Goal: Task Accomplishment & Management: Manage account settings

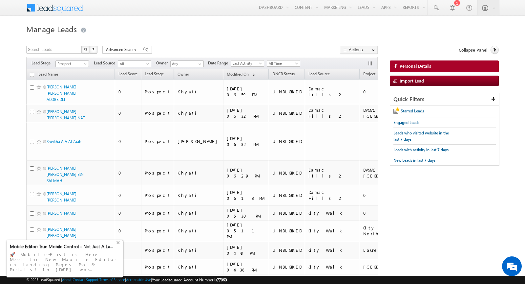
click at [120, 246] on div "+" at bounding box center [119, 242] width 8 height 8
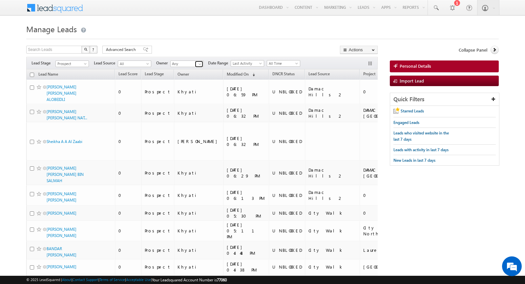
click at [197, 64] on span at bounding box center [199, 63] width 5 height 5
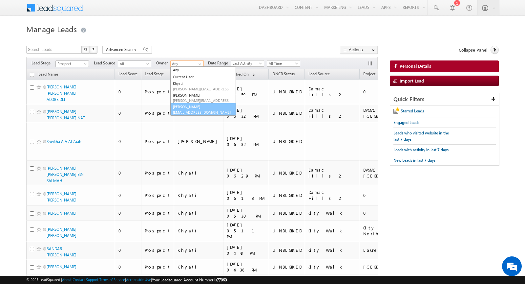
click at [189, 108] on link "Yash Rajput yash.rajput@indglobal.ae" at bounding box center [203, 109] width 66 height 12
type input "[PERSON_NAME]"
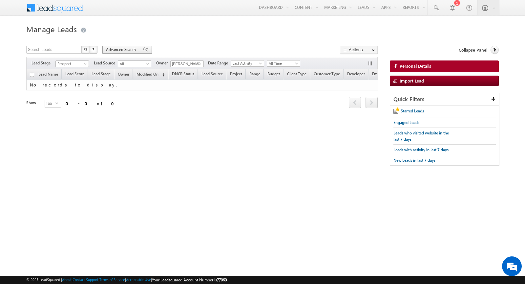
click at [128, 51] on span "Advanced Search" at bounding box center [122, 50] width 32 height 6
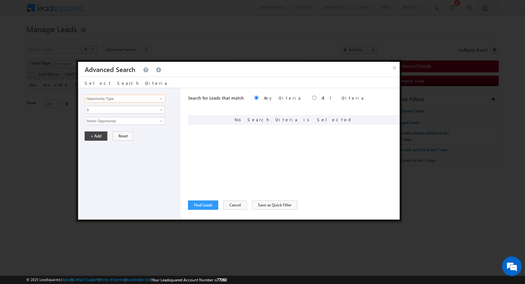
click at [130, 99] on input "Opportunity Type" at bounding box center [125, 99] width 81 height 8
click at [130, 111] on link "Focus Project" at bounding box center [125, 112] width 81 height 8
type input "Focus Project"
click at [125, 109] on span "Is" at bounding box center [120, 110] width 71 height 6
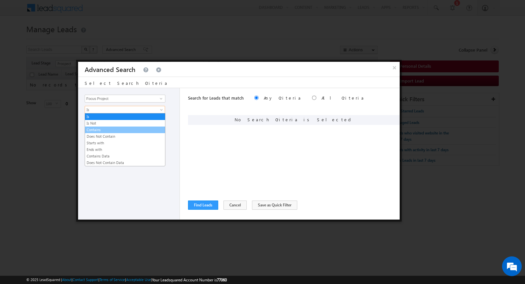
click at [114, 129] on link "Contains" at bounding box center [125, 130] width 80 height 6
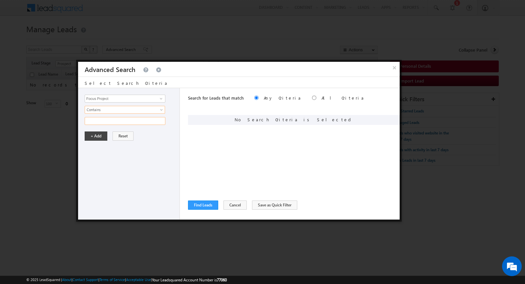
click at [106, 119] on input "text" at bounding box center [125, 121] width 81 height 8
type input "POLO"
click at [97, 133] on button "+ Add" at bounding box center [96, 135] width 23 height 9
click at [199, 205] on button "Find Leads" at bounding box center [203, 204] width 30 height 9
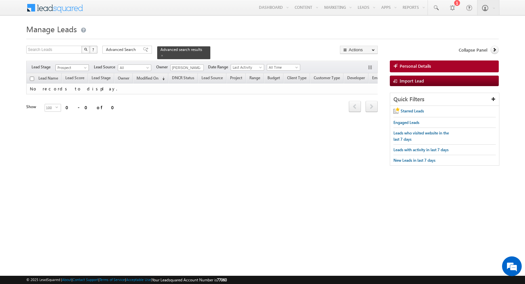
click at [85, 70] on body "Menu Yash Rajput yash. rajpu t@ind globa l.ae obal." at bounding box center [262, 93] width 525 height 186
click at [84, 69] on span at bounding box center [85, 68] width 5 height 5
click at [74, 74] on link "All" at bounding box center [72, 74] width 33 height 6
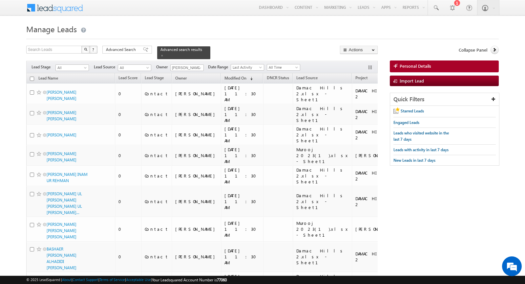
click at [32, 78] on input "checkbox" at bounding box center [32, 79] width 4 height 4
checkbox input "true"
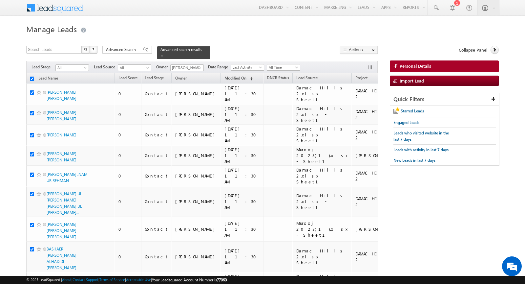
checkbox input "true"
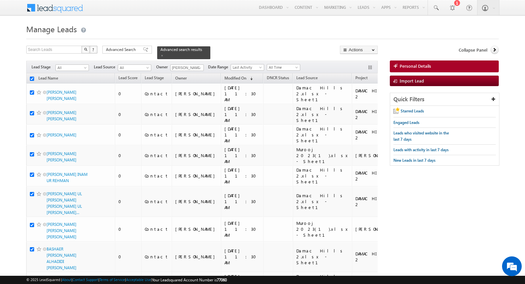
checkbox input "true"
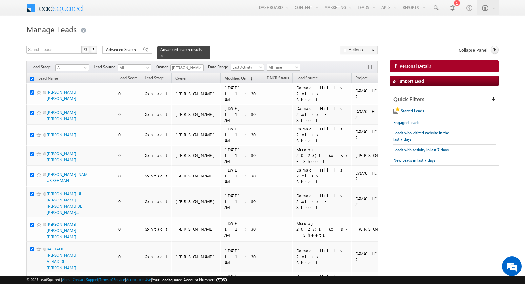
checkbox input "true"
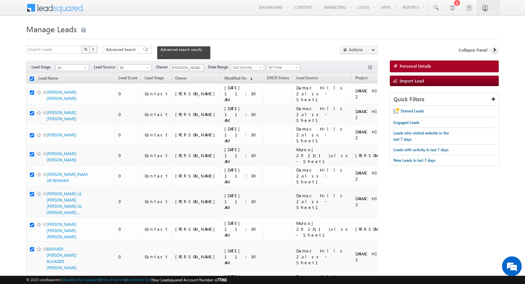
checkbox input "true"
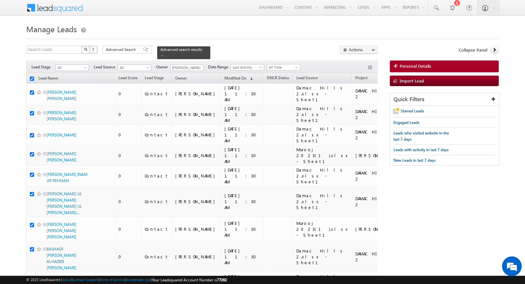
checkbox input "true"
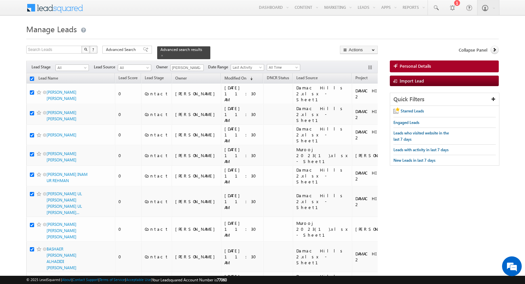
checkbox input "true"
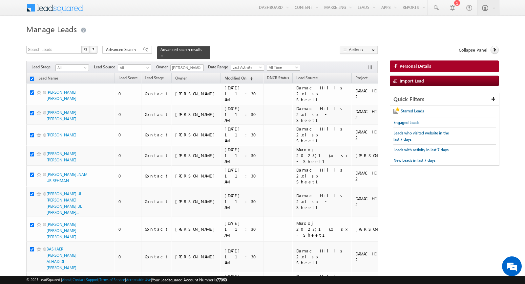
checkbox input "true"
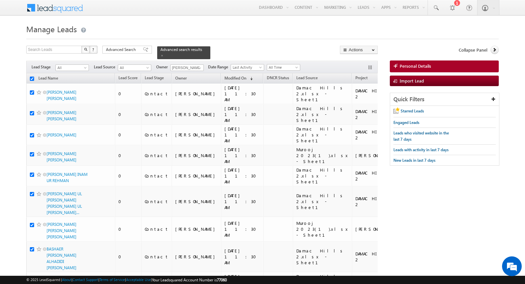
checkbox input "true"
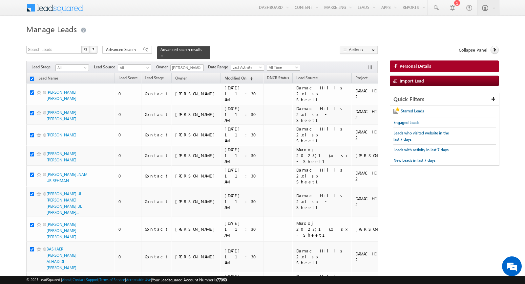
checkbox input "true"
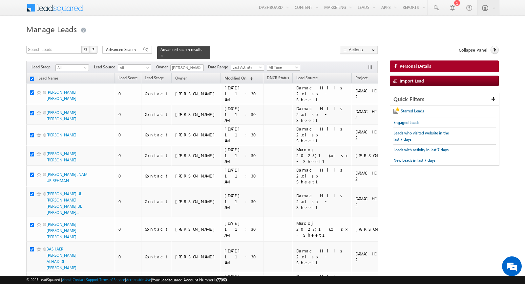
checkbox input "true"
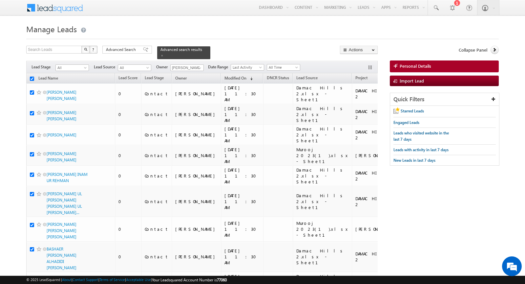
checkbox input "true"
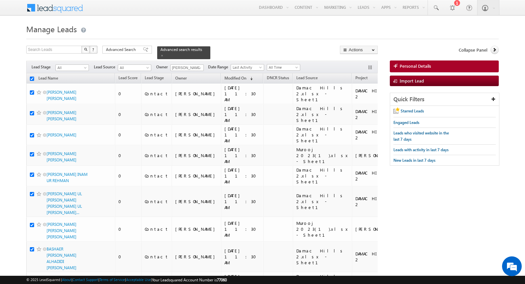
checkbox input "true"
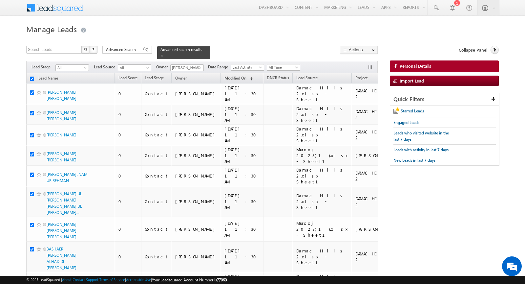
checkbox input "true"
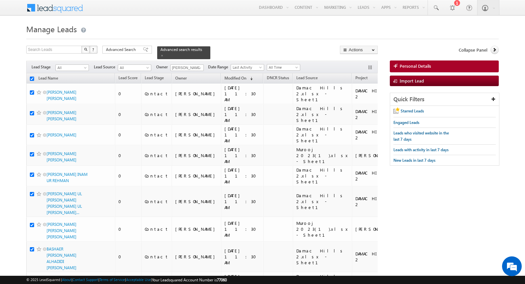
checkbox input "true"
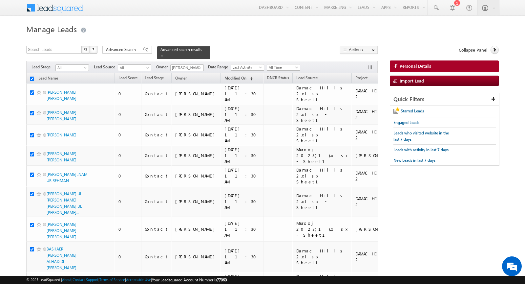
checkbox input "true"
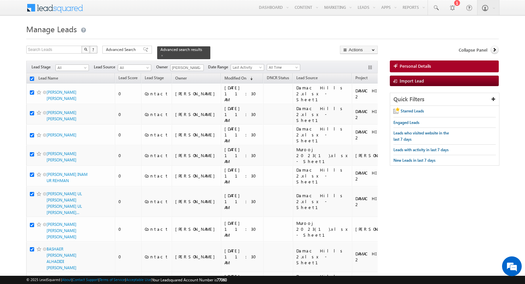
checkbox input "true"
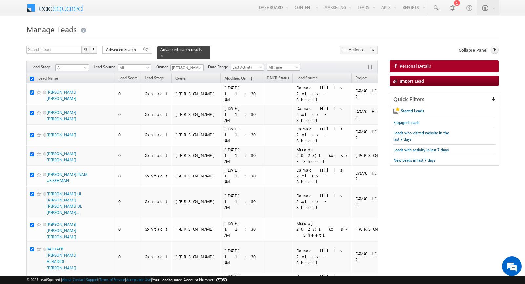
checkbox input "true"
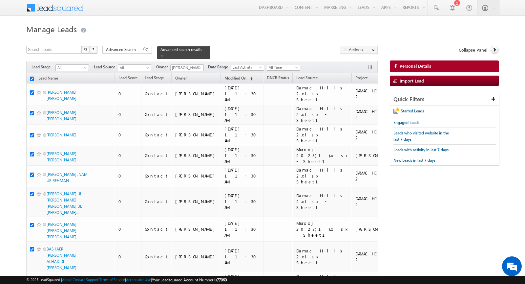
checkbox input "true"
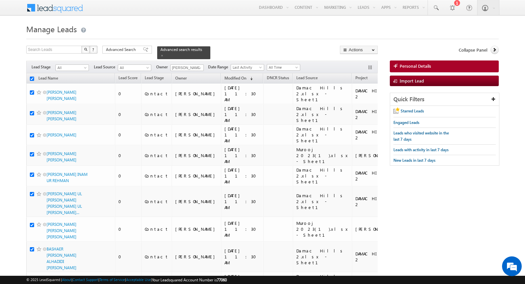
checkbox input "true"
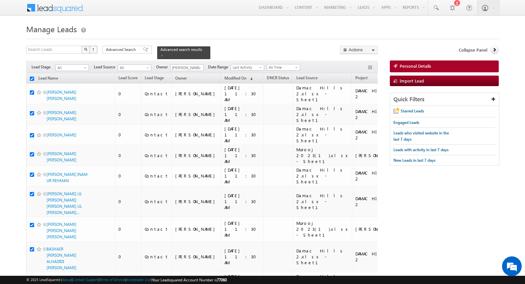
checkbox input "true"
click at [361, 105] on link "Change Owner" at bounding box center [359, 106] width 37 height 8
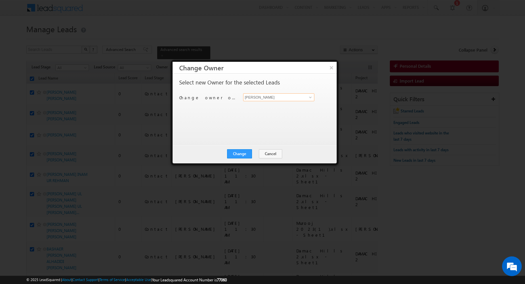
click at [270, 99] on input "[PERSON_NAME]" at bounding box center [278, 97] width 71 height 8
click at [260, 108] on span "Khyati@indglobal.ae" at bounding box center [275, 109] width 59 height 5
type input "Khyati"
click at [245, 153] on button "Change" at bounding box center [239, 153] width 25 height 9
click at [255, 152] on button "Close" at bounding box center [255, 153] width 21 height 9
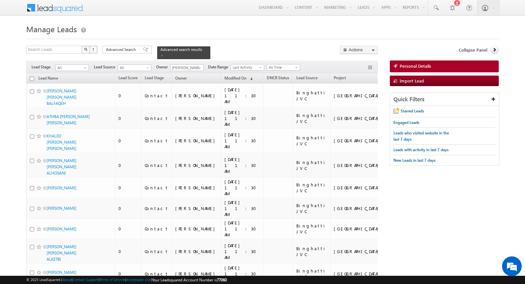
click at [31, 78] on input "checkbox" at bounding box center [32, 79] width 4 height 4
checkbox input "true"
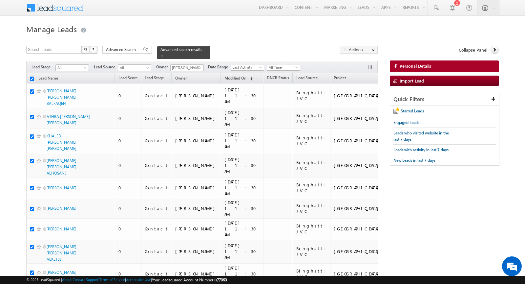
checkbox input "true"
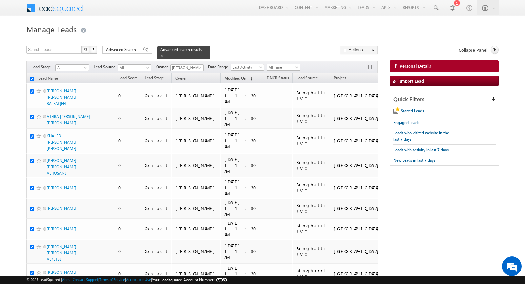
checkbox input "true"
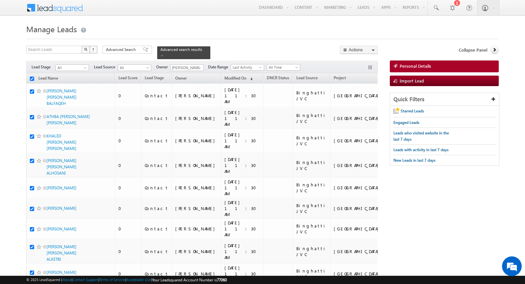
checkbox input "true"
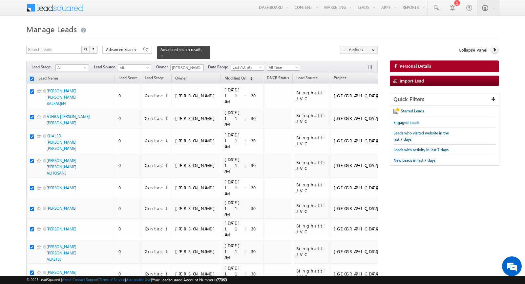
checkbox input "true"
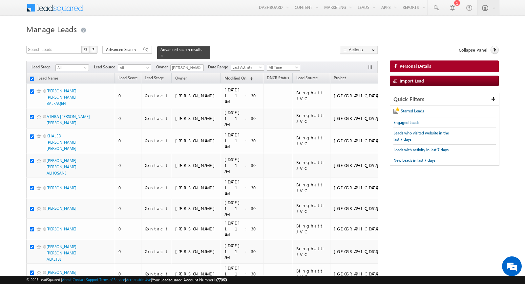
checkbox input "true"
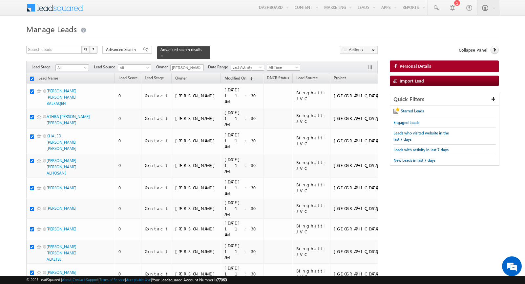
checkbox input "true"
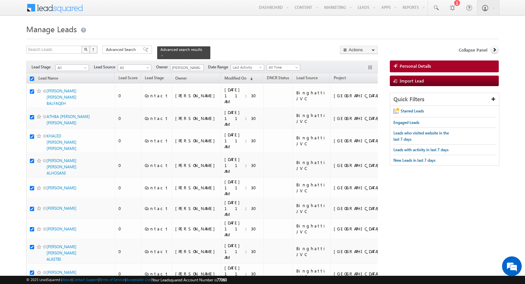
checkbox input "true"
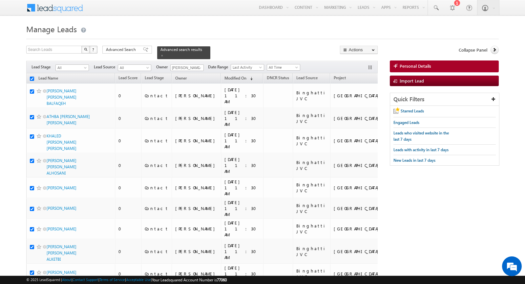
checkbox input "true"
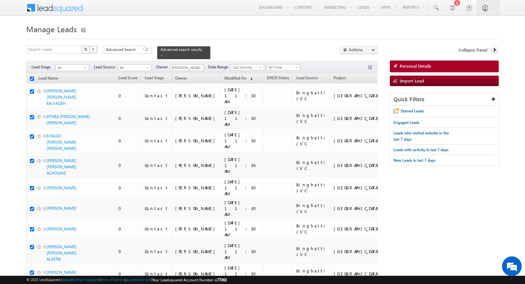
checkbox input "true"
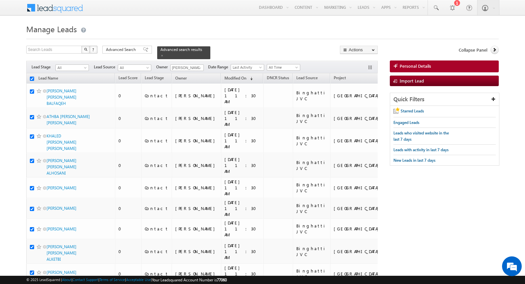
checkbox input "true"
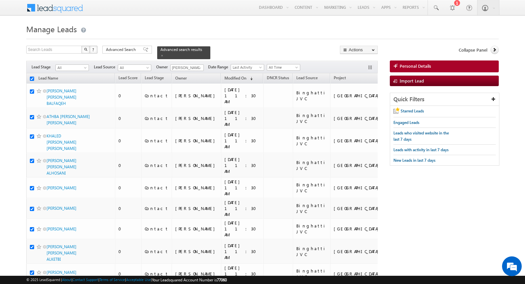
checkbox input "true"
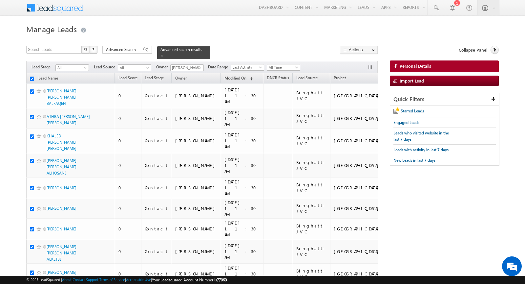
checkbox input "true"
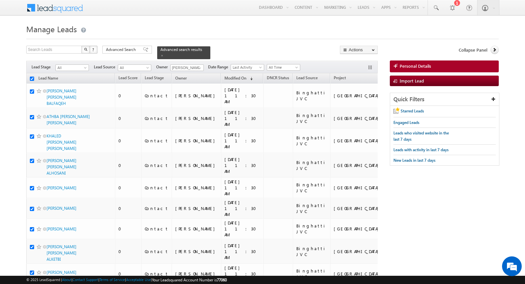
checkbox input "true"
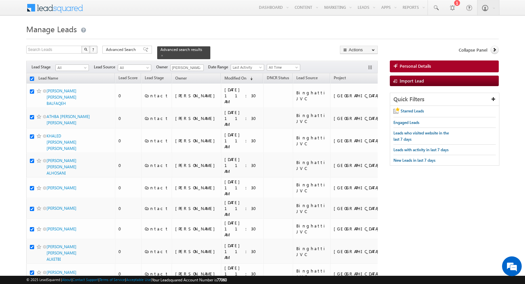
checkbox input "true"
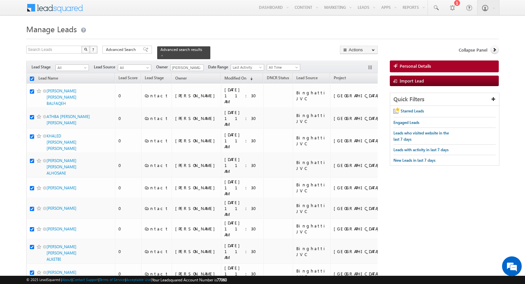
checkbox input "true"
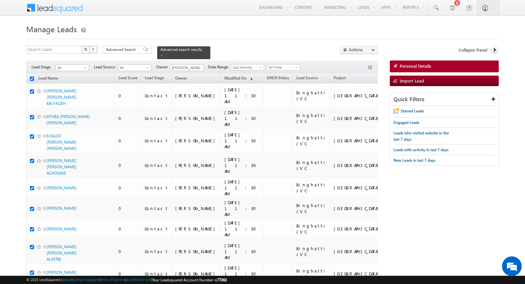
checkbox input "true"
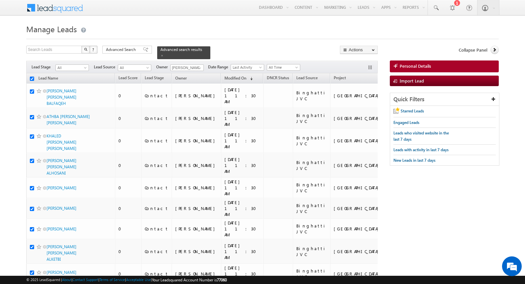
checkbox input "true"
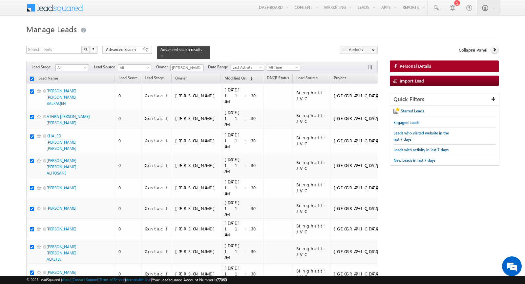
checkbox input "true"
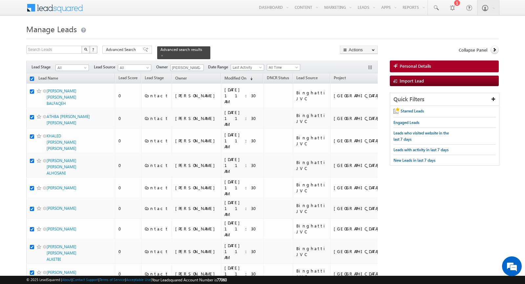
checkbox input "true"
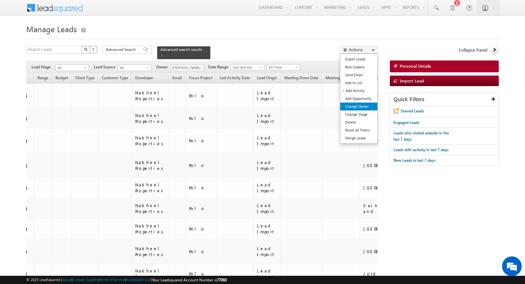
click at [364, 106] on link "Change Owner" at bounding box center [359, 106] width 37 height 8
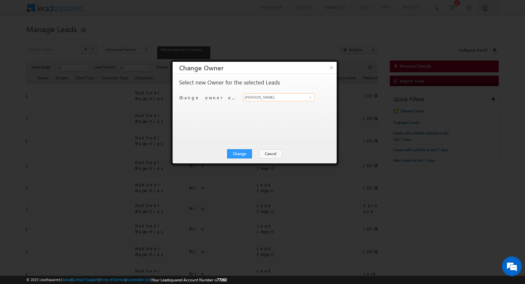
click at [274, 97] on input "[PERSON_NAME]" at bounding box center [278, 97] width 71 height 8
click at [260, 104] on link "Mohammad Irfan mohammad.irfan@indglobal.ae" at bounding box center [278, 107] width 71 height 12
click at [241, 152] on button "Change" at bounding box center [239, 153] width 25 height 9
click at [253, 151] on button "Close" at bounding box center [255, 153] width 21 height 9
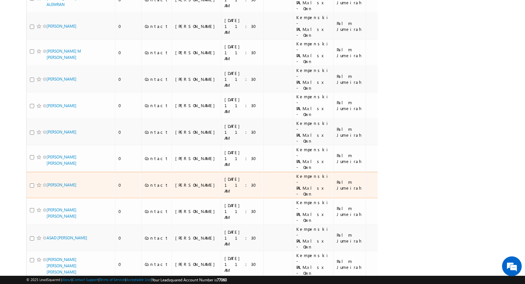
scroll to position [2466, 0]
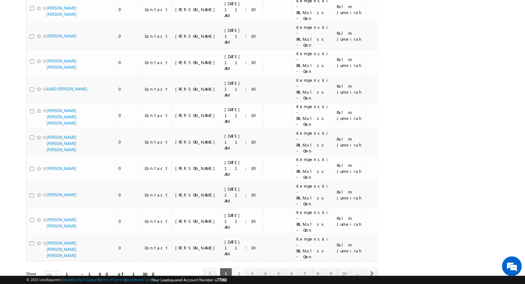
click at [245, 268] on link "2" at bounding box center [240, 273] width 12 height 11
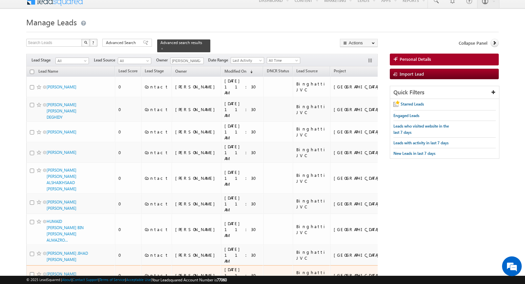
scroll to position [0, 0]
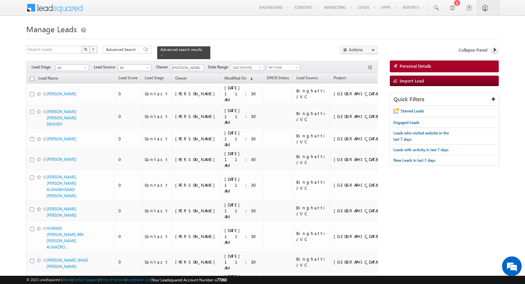
click at [31, 77] on input "checkbox" at bounding box center [32, 79] width 4 height 4
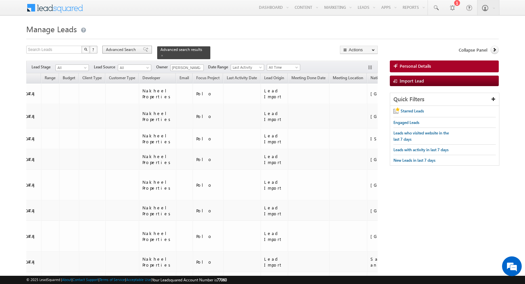
click at [134, 49] on span "Advanced Search" at bounding box center [122, 50] width 32 height 6
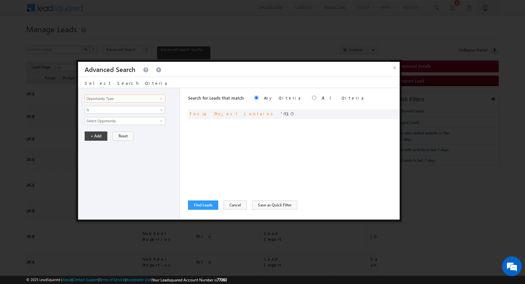
click at [145, 99] on input "Opportunity Type" at bounding box center [125, 99] width 81 height 8
click at [131, 110] on link "Nationality" at bounding box center [125, 112] width 81 height 8
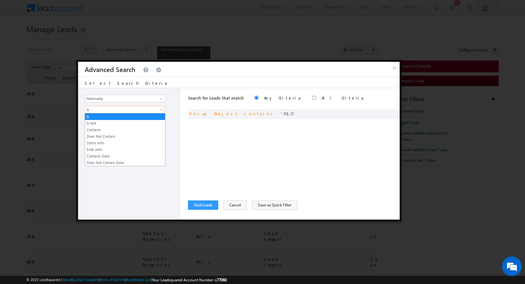
click at [126, 109] on span "Is" at bounding box center [120, 110] width 71 height 6
click at [115, 127] on link "Contains" at bounding box center [125, 130] width 80 height 6
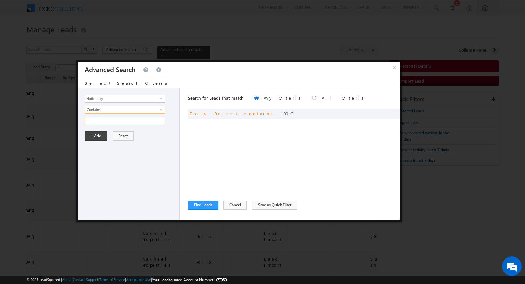
click at [111, 122] on input "text" at bounding box center [125, 121] width 81 height 8
click at [96, 133] on button "+ Add" at bounding box center [96, 135] width 23 height 9
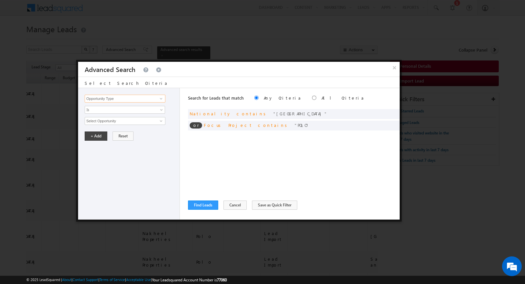
click at [120, 100] on input "Opportunity Type" at bounding box center [125, 99] width 81 height 8
click at [116, 111] on link "Nationality" at bounding box center [125, 112] width 81 height 8
click at [113, 111] on span "Is" at bounding box center [120, 110] width 71 height 6
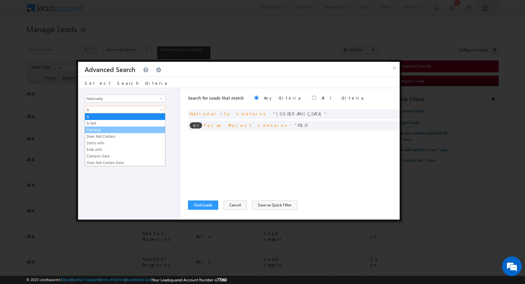
click at [107, 129] on link "Contains" at bounding box center [125, 130] width 80 height 6
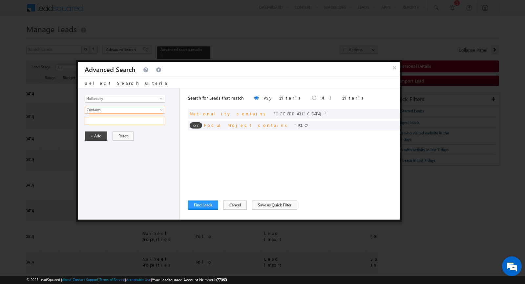
click at [105, 121] on input "text" at bounding box center [125, 121] width 81 height 8
click at [86, 136] on button "+ Add" at bounding box center [96, 135] width 23 height 9
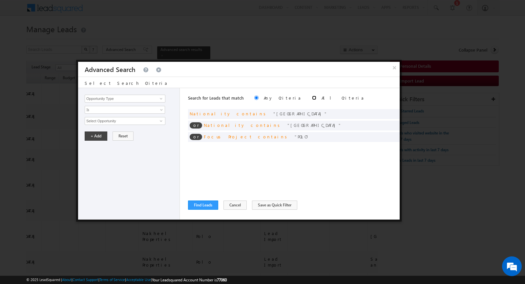
click at [312, 98] on input "radio" at bounding box center [314, 98] width 4 height 4
click at [208, 204] on button "Find Leads" at bounding box center [203, 204] width 30 height 9
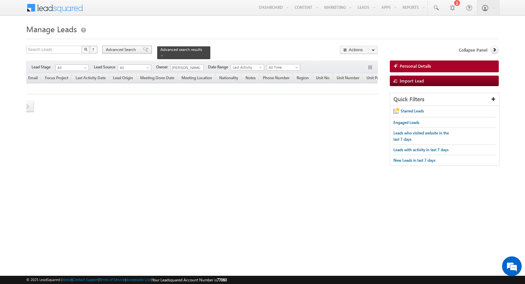
click at [130, 49] on span "Advanced Search" at bounding box center [122, 50] width 32 height 6
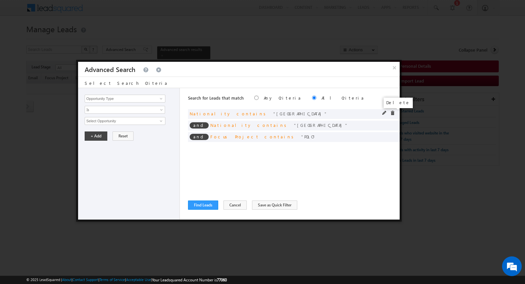
click at [392, 112] on span at bounding box center [392, 113] width 5 height 5
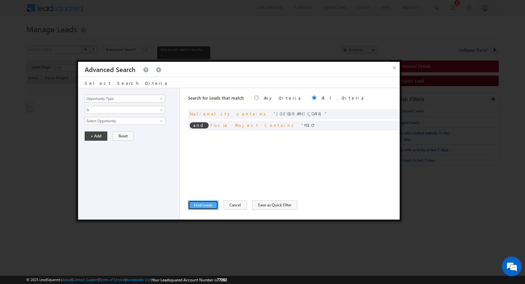
click at [206, 203] on button "Find Leads" at bounding box center [203, 204] width 30 height 9
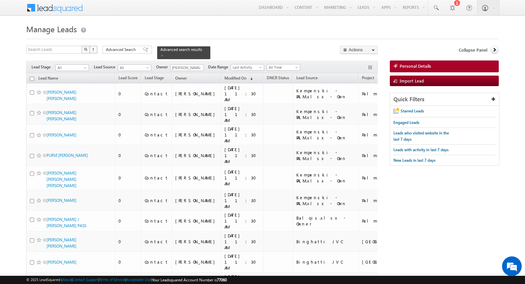
click at [33, 78] on input "checkbox" at bounding box center [32, 79] width 4 height 4
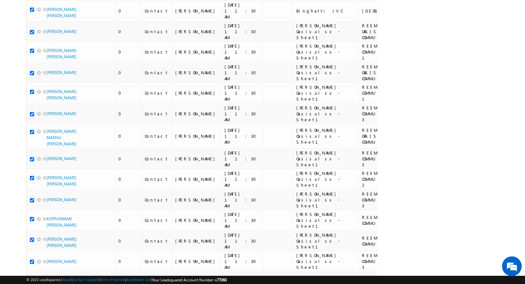
scroll to position [1888, 0]
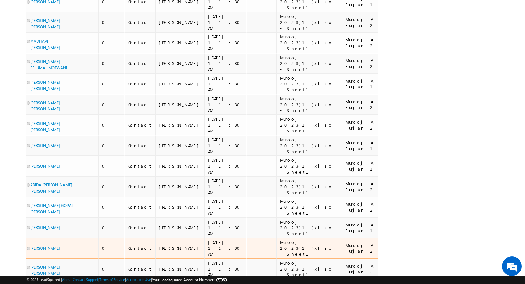
scroll to position [1854, 0]
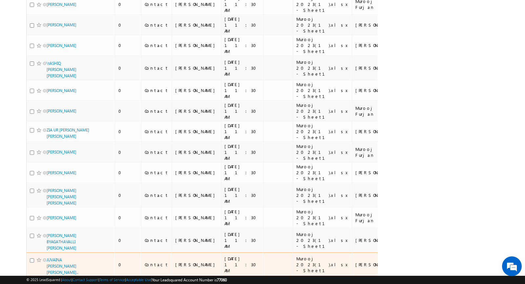
scroll to position [1942, 0]
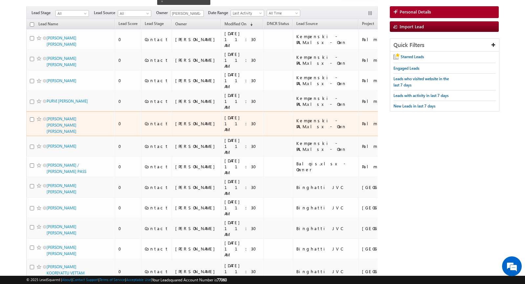
scroll to position [0, 0]
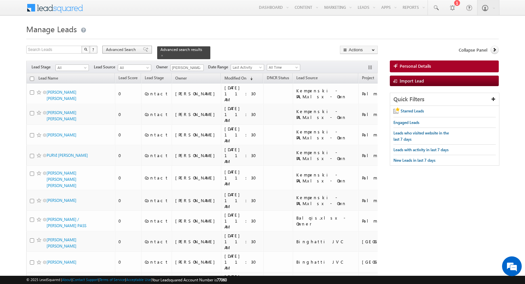
click at [129, 51] on span "Advanced Search" at bounding box center [122, 50] width 32 height 6
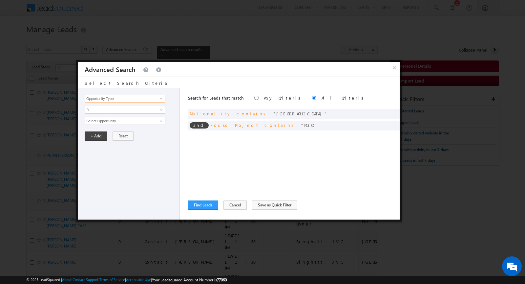
click at [140, 97] on input "Opportunity Type" at bounding box center [125, 99] width 81 height 8
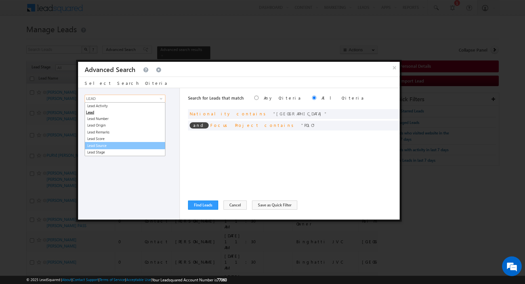
click at [116, 144] on link "Lead Source" at bounding box center [125, 146] width 81 height 8
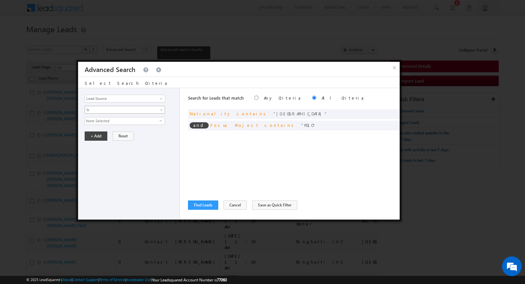
click at [125, 107] on span "Is" at bounding box center [120, 110] width 71 height 6
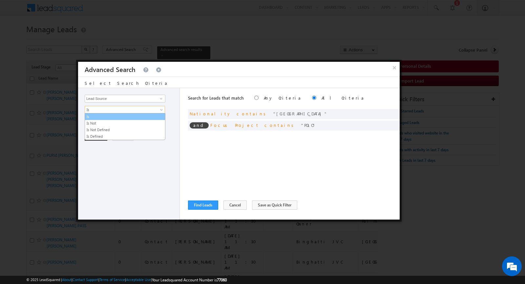
click at [112, 115] on link "Is" at bounding box center [125, 117] width 80 height 6
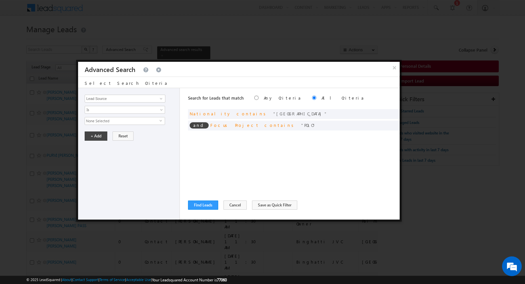
click at [108, 119] on span "None Selected" at bounding box center [122, 120] width 75 height 7
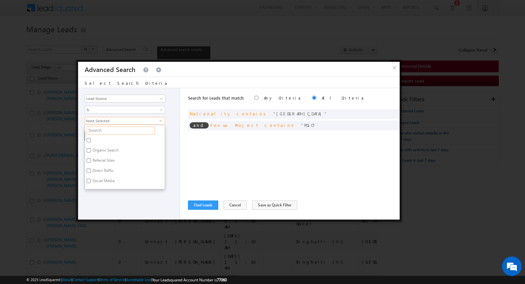
click at [105, 129] on input "text" at bounding box center [121, 130] width 68 height 8
click at [88, 185] on input "Binghatti JVC" at bounding box center [89, 187] width 4 height 4
click at [90, 151] on input "Abhishek_Abudhabi" at bounding box center [89, 153] width 4 height 4
click at [88, 141] on input "INDG_JVC_2025" at bounding box center [89, 143] width 4 height 4
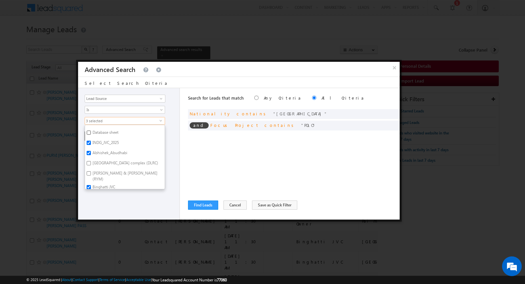
click at [90, 130] on input "Database sheet" at bounding box center [89, 132] width 4 height 4
click at [88, 173] on input "Rashid Yachts & Marina (RYM)" at bounding box center [89, 173] width 4 height 4
click at [88, 173] on input "Dubai Land residense complex (DLRC)" at bounding box center [89, 175] width 4 height 4
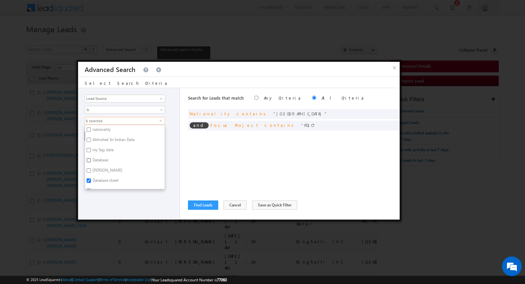
click at [89, 158] on input "Database" at bounding box center [89, 160] width 4 height 4
click at [89, 168] on input "Abhishek Singh" at bounding box center [89, 170] width 4 height 4
click at [88, 148] on input "my Sqy data" at bounding box center [89, 150] width 4 height 4
click at [88, 152] on input "Abhishek Sir Indian Data" at bounding box center [89, 154] width 4 height 4
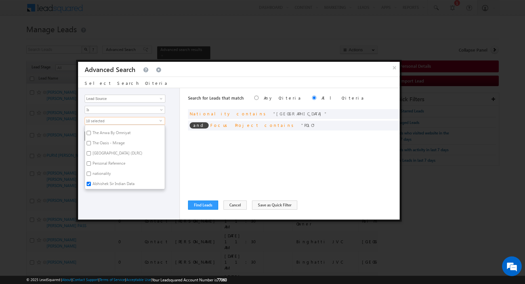
scroll to position [885, 0]
click at [90, 167] on input "Personal Reference" at bounding box center [89, 169] width 4 height 4
click at [89, 157] on input "Dubai Land residence Complex (DLRC)" at bounding box center [89, 159] width 4 height 4
click at [89, 166] on input "Sky Residences Expo" at bounding box center [89, 168] width 4 height 4
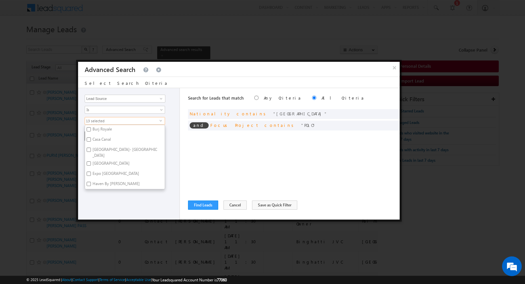
scroll to position [738, 0]
click at [89, 178] on input "Deira Island" at bounding box center [89, 180] width 4 height 4
click at [88, 163] on input "DCLR" at bounding box center [89, 165] width 4 height 4
click at [88, 152] on input "Portal Leads" at bounding box center [89, 154] width 4 height 4
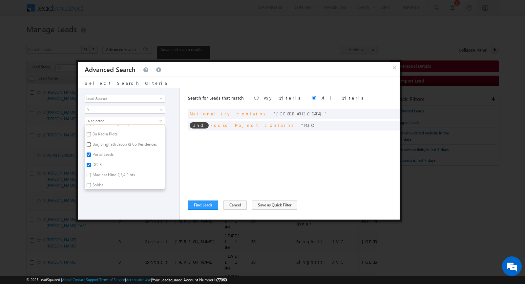
click at [89, 142] on input "Burj Binghatti Jacob & Co Residences" at bounding box center [89, 144] width 4 height 4
click at [91, 162] on label "Sharjah School" at bounding box center [110, 167] width 51 height 10
click at [91, 164] on input "Sharjah School" at bounding box center [89, 166] width 4 height 4
click at [90, 152] on label "INDG_VillaNova-2_2024" at bounding box center [112, 157] width 55 height 10
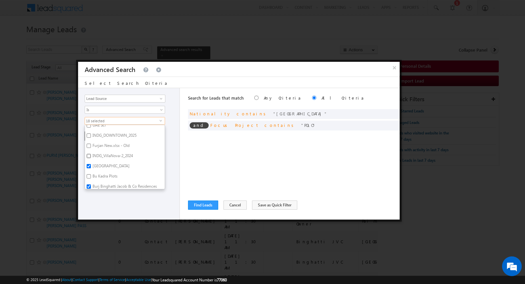
click at [90, 154] on input "INDG_VillaNova-2_2024" at bounding box center [89, 156] width 4 height 4
click at [90, 144] on input "Furjan New.xlsx - Old" at bounding box center [89, 146] width 4 height 4
click at [90, 158] on input "INDG_DOWNTOWN_2025" at bounding box center [89, 160] width 4 height 4
click at [90, 148] on input "UAE Scl" at bounding box center [89, 150] width 4 height 4
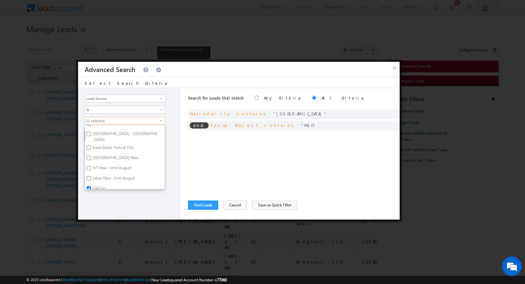
scroll to position [557, 0]
click at [88, 172] on input "JVT New- Until August" at bounding box center [89, 174] width 4 height 4
click at [89, 162] on input "Victory Heights New" at bounding box center [89, 164] width 4 height 4
click at [89, 158] on input "Damac Lagoon" at bounding box center [89, 160] width 4 height 4
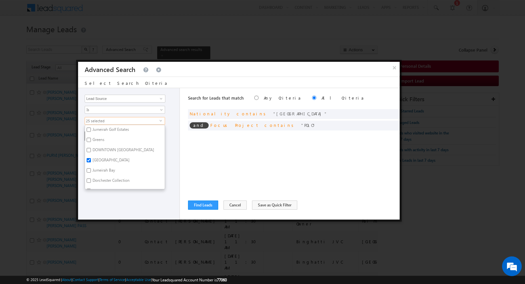
click at [91, 136] on label "Greens" at bounding box center [98, 141] width 26 height 10
click at [91, 138] on input "Greens" at bounding box center [89, 140] width 4 height 4
click at [88, 158] on input "Emaar South" at bounding box center [89, 160] width 4 height 4
click at [89, 138] on input "Al Furjan" at bounding box center [89, 140] width 4 height 4
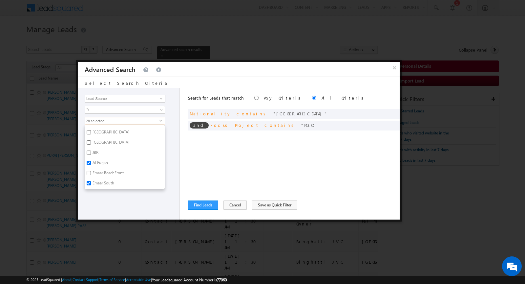
scroll to position [433, 0]
click at [88, 150] on input "DUBAI HILLS" at bounding box center [89, 152] width 4 height 4
click at [126, 203] on div "Opportunity Type Lead Activity Task Sales Group Prospect Id Address 1 Address 2…" at bounding box center [129, 153] width 102 height 131
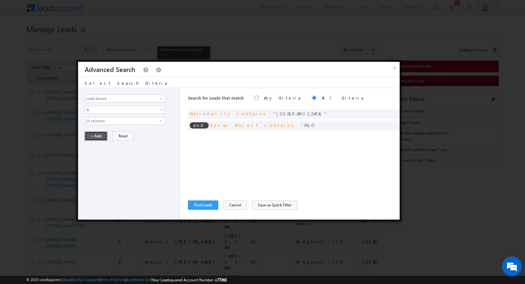
click at [96, 135] on button "+ Add" at bounding box center [96, 135] width 23 height 9
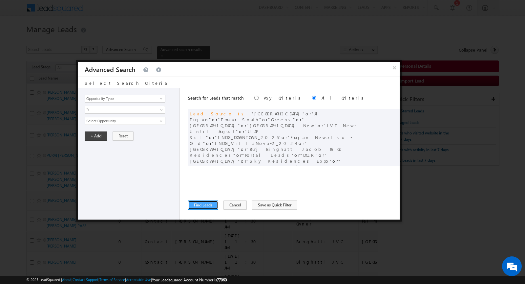
click at [200, 204] on button "Find Leads" at bounding box center [203, 204] width 30 height 9
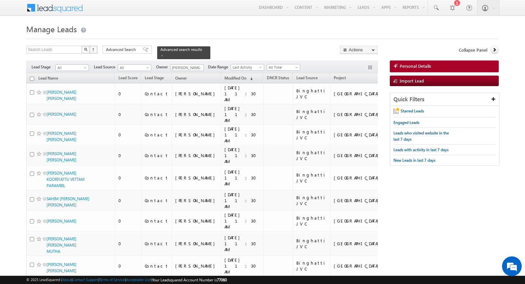
click at [32, 78] on input "checkbox" at bounding box center [32, 79] width 4 height 4
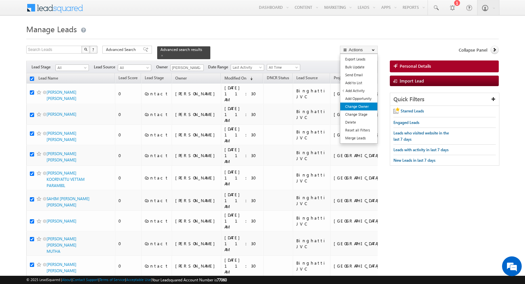
click at [362, 104] on link "Change Owner" at bounding box center [359, 106] width 37 height 8
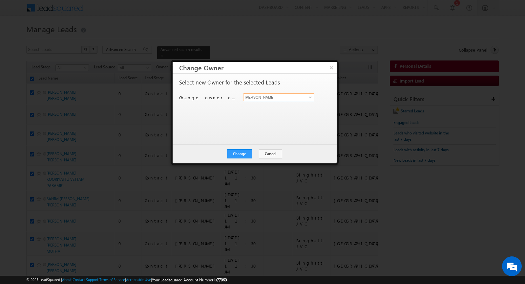
click at [263, 97] on input "[PERSON_NAME]" at bounding box center [278, 97] width 71 height 8
click at [216, 127] on div "Select new Owner for the selected Leads Change owner of 56 leads to Khyati Moha…" at bounding box center [254, 105] width 150 height 53
click at [265, 154] on button "Cancel" at bounding box center [270, 153] width 23 height 9
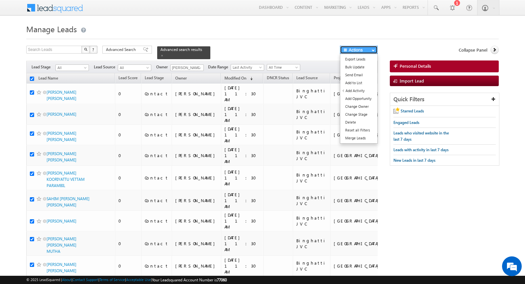
click at [366, 50] on button "Actions" at bounding box center [359, 50] width 38 height 8
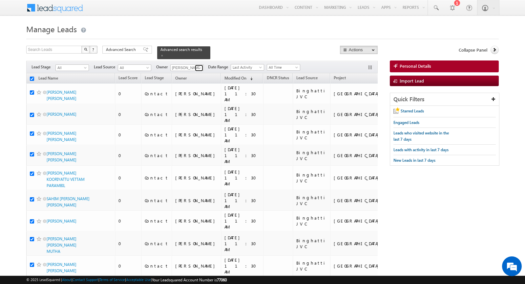
click at [197, 65] on span at bounding box center [199, 67] width 5 height 5
click at [250, 52] on div "Search Leads X ? 56 results found Advanced Search Advanced Search Advanced sear…" at bounding box center [202, 52] width 352 height 13
click at [373, 68] on button "button" at bounding box center [371, 68] width 7 height 7
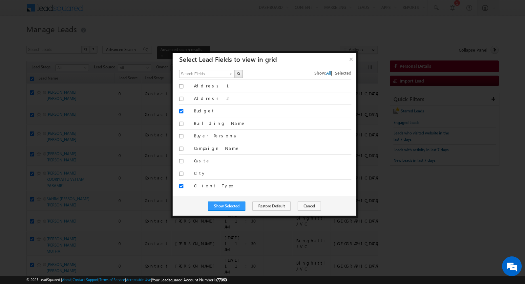
click at [293, 26] on div at bounding box center [262, 142] width 525 height 284
click at [309, 208] on button "Cancel" at bounding box center [309, 205] width 23 height 9
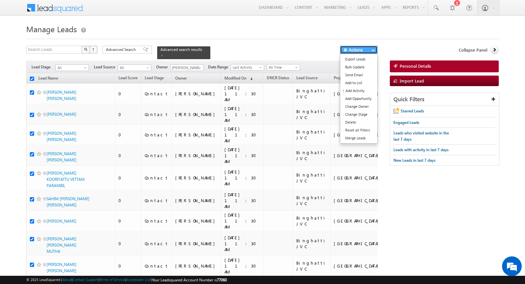
click at [370, 48] on button "Actions" at bounding box center [359, 50] width 38 height 8
click at [369, 105] on link "Change Owner" at bounding box center [359, 106] width 37 height 8
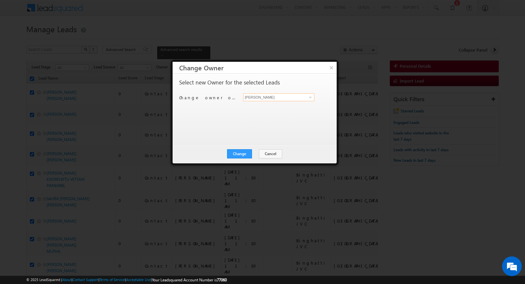
click at [272, 98] on input "[PERSON_NAME]" at bounding box center [278, 97] width 71 height 8
click at [285, 97] on input "[PERSON_NAME]" at bounding box center [278, 97] width 71 height 8
click at [309, 98] on span at bounding box center [310, 97] width 5 height 5
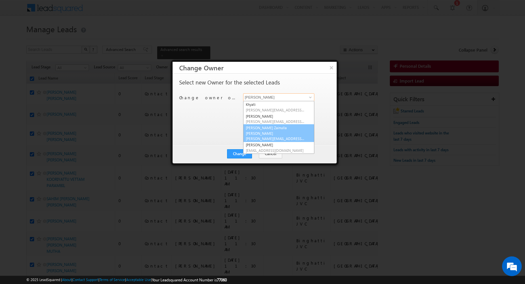
click at [290, 126] on link "Syed Zainulla Haque syed.zainullahaque@indglobal.ae" at bounding box center [278, 133] width 71 height 18
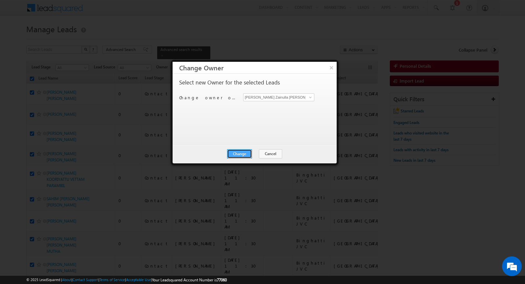
click at [235, 152] on button "Change" at bounding box center [239, 153] width 25 height 9
click at [258, 155] on button "Close" at bounding box center [255, 153] width 21 height 9
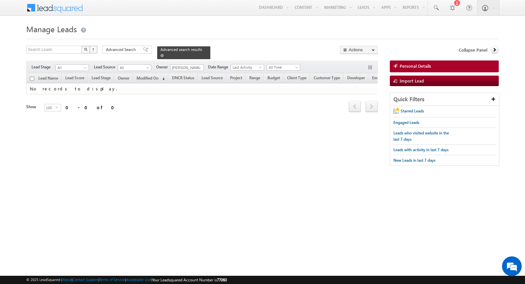
click at [164, 50] on span "Advanced search results" at bounding box center [182, 49] width 42 height 5
click at [124, 49] on span "Advanced Search" at bounding box center [122, 50] width 32 height 6
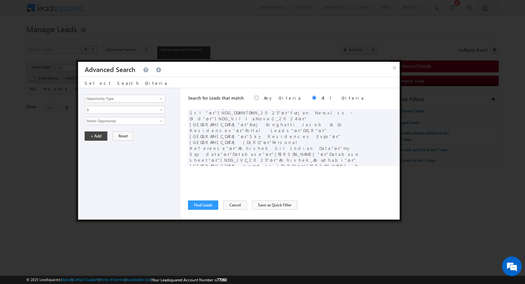
scroll to position [25, 0]
click at [393, 180] on span at bounding box center [392, 182] width 5 height 5
click at [393, 112] on span at bounding box center [392, 113] width 5 height 5
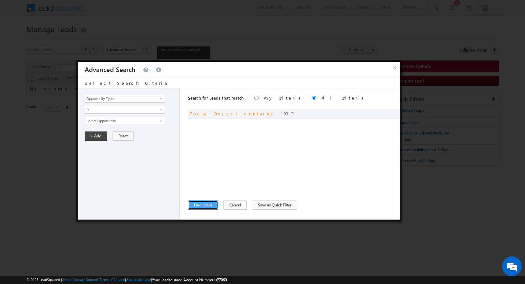
click at [205, 205] on button "Find Leads" at bounding box center [203, 204] width 30 height 9
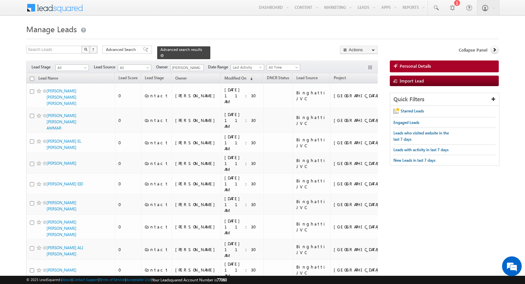
click at [161, 55] on span at bounding box center [162, 55] width 3 height 3
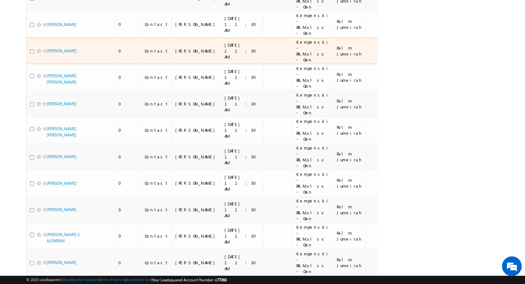
scroll to position [2462, 0]
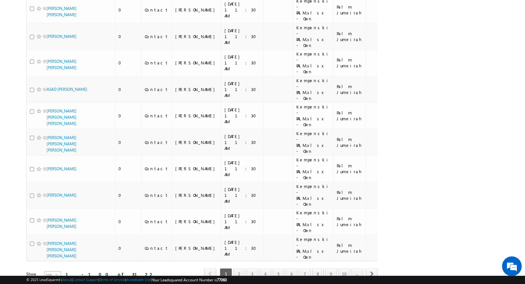
click at [56, 273] on span "select" at bounding box center [58, 274] width 5 height 3
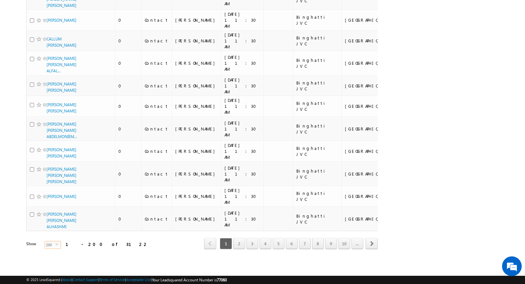
scroll to position [4595, 0]
click at [310, 247] on link "7" at bounding box center [305, 243] width 12 height 11
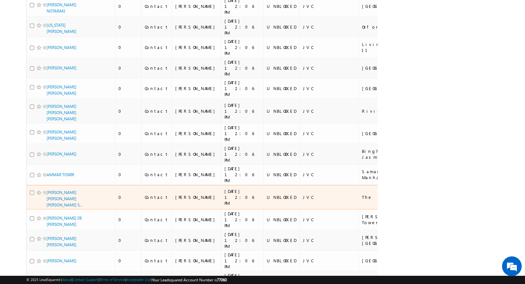
scroll to position [3968, 0]
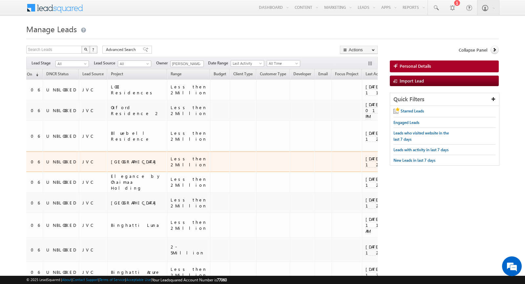
scroll to position [0, 220]
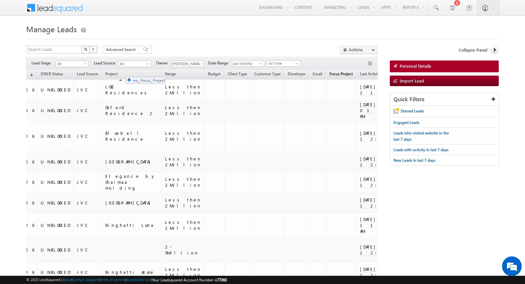
drag, startPoint x: 232, startPoint y: 73, endPoint x: 122, endPoint y: 73, distance: 110.4
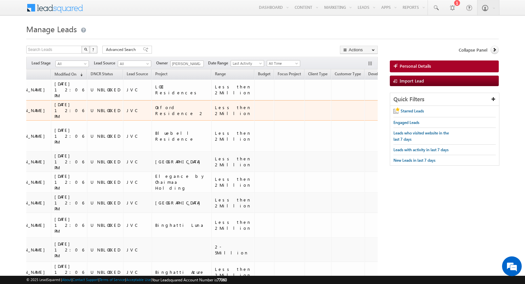
scroll to position [0, 148]
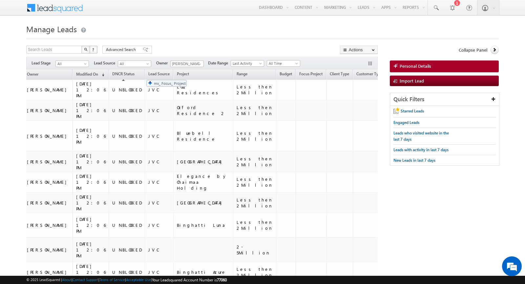
drag, startPoint x: 208, startPoint y: 75, endPoint x: 143, endPoint y: 77, distance: 65.0
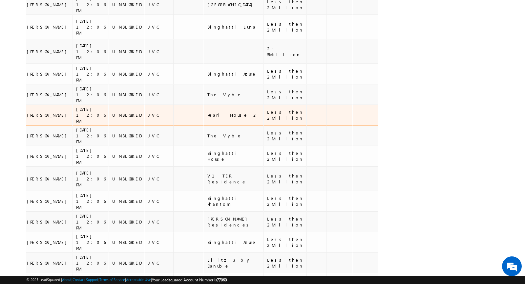
scroll to position [0, 0]
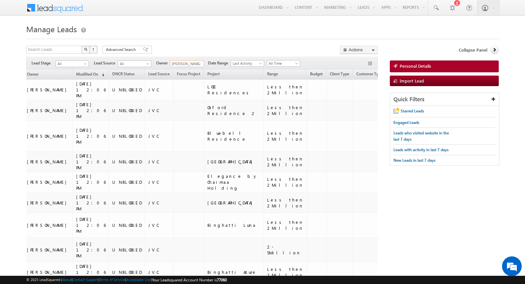
click at [191, 63] on input "[PERSON_NAME]" at bounding box center [186, 63] width 33 height 7
click at [195, 63] on link at bounding box center [199, 64] width 8 height 7
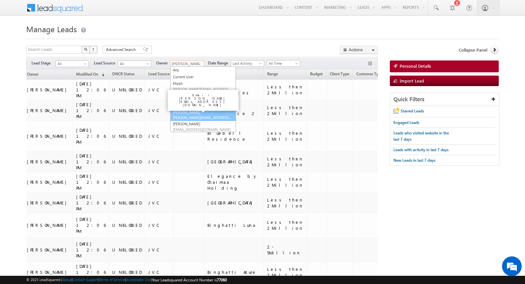
click at [191, 115] on span "syed.zainullahaque@indglobal.ae" at bounding box center [202, 117] width 59 height 5
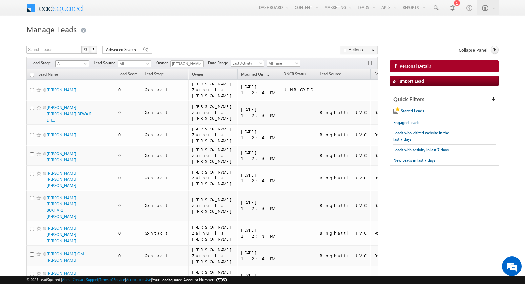
click at [85, 63] on span at bounding box center [85, 64] width 5 height 5
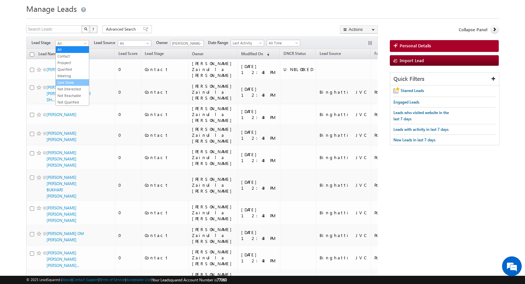
scroll to position [23, 0]
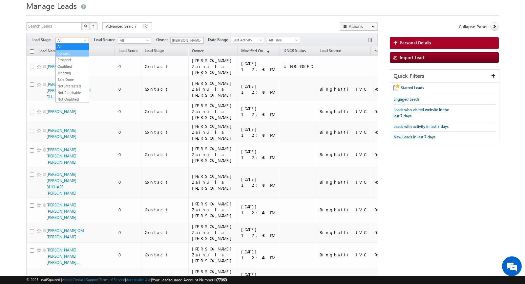
click at [63, 50] on link "Contact" at bounding box center [72, 53] width 33 height 6
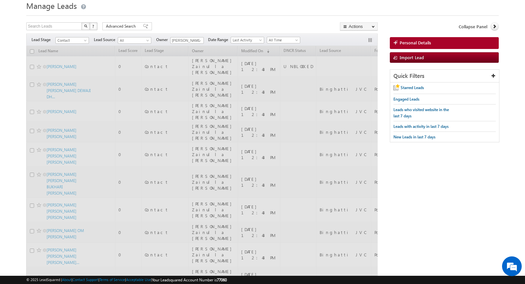
click at [275, 25] on div "Search Leads X ? 456 results found Advanced Search Advanced Search Advanced sea…" at bounding box center [202, 27] width 352 height 10
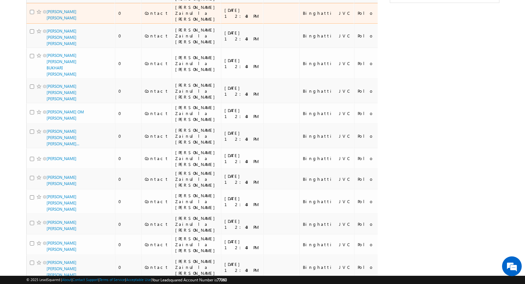
scroll to position [52, 0]
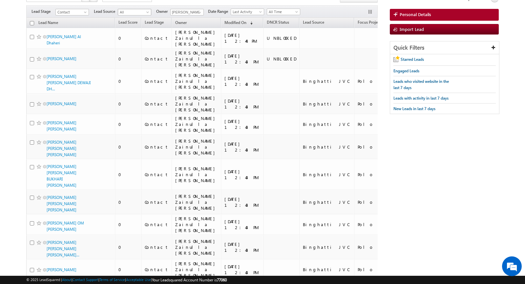
click at [147, 11] on span at bounding box center [148, 13] width 5 height 5
click at [80, 12] on span "Contact" at bounding box center [71, 12] width 31 height 6
click at [67, 32] on link "Prospect" at bounding box center [72, 32] width 33 height 6
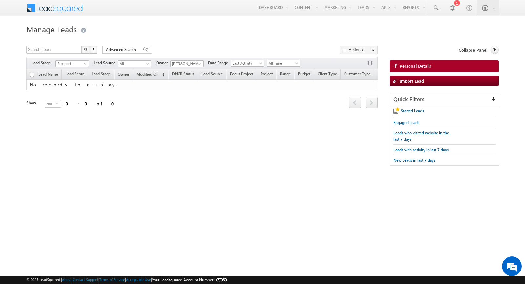
scroll to position [0, 0]
click at [195, 61] on link at bounding box center [199, 64] width 8 height 7
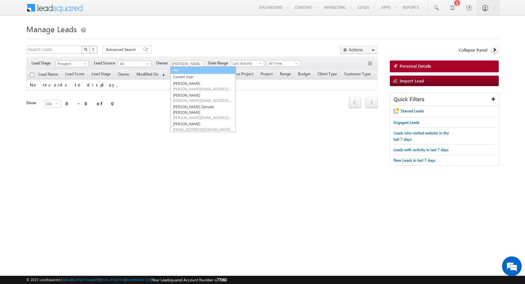
click at [186, 71] on link "Any" at bounding box center [203, 70] width 66 height 8
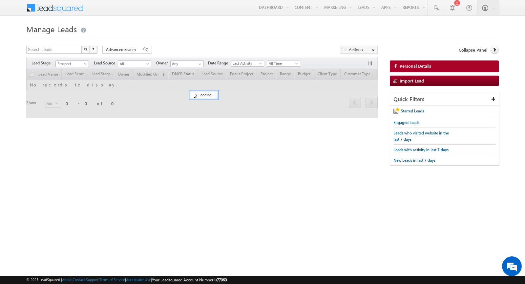
click at [176, 46] on div "Search Leads X ? 0 results found Advanced Search Advanced Search Advanced searc…" at bounding box center [202, 51] width 352 height 10
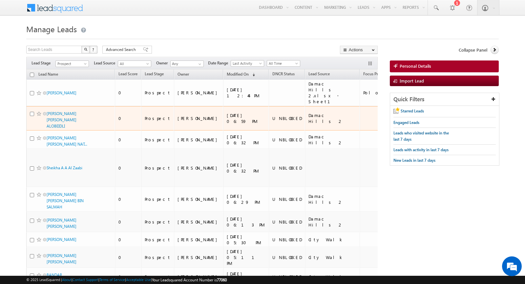
click at [162, 115] on td "Prospect" at bounding box center [157, 118] width 33 height 25
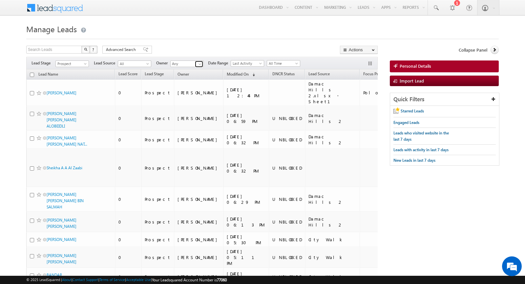
click at [199, 64] on span at bounding box center [199, 63] width 5 height 5
click at [86, 61] on span "Prospect" at bounding box center [71, 64] width 31 height 6
click at [73, 74] on link "Contact" at bounding box center [72, 77] width 33 height 6
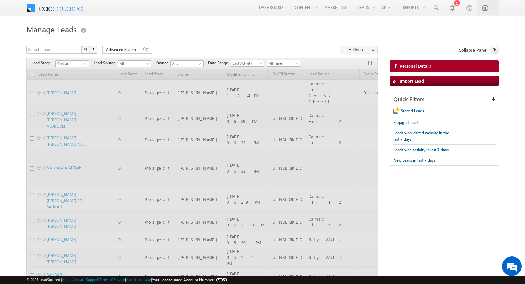
click at [215, 35] on div at bounding box center [262, 37] width 473 height 4
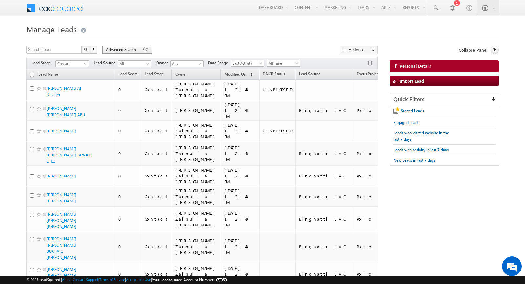
click at [117, 50] on span "Advanced Search" at bounding box center [122, 50] width 32 height 6
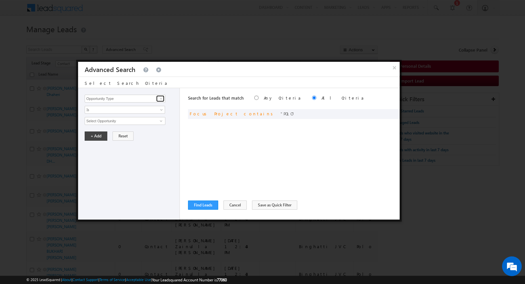
click at [164, 97] on link at bounding box center [160, 98] width 8 height 7
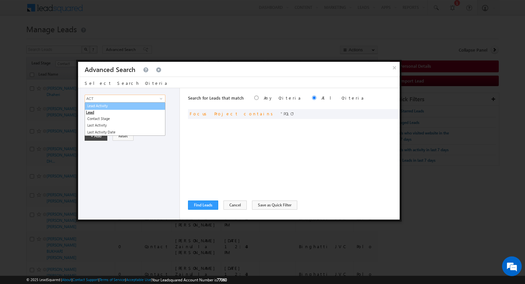
click at [107, 106] on link "Lead Activity" at bounding box center [125, 106] width 81 height 8
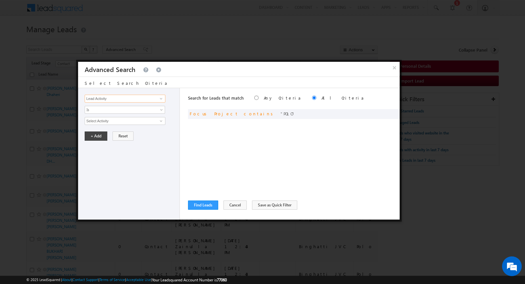
click at [117, 95] on input "Lead Activity" at bounding box center [125, 99] width 81 height 8
click at [109, 111] on link "Last Activity" at bounding box center [125, 112] width 81 height 8
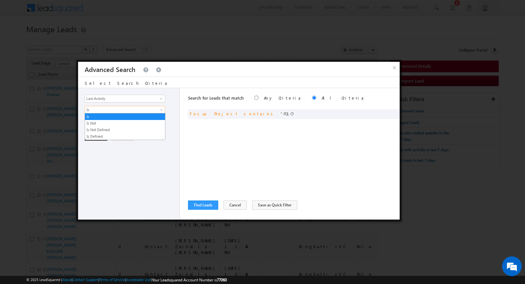
click at [109, 111] on span "Is" at bounding box center [120, 110] width 71 height 6
click at [95, 119] on link "Is" at bounding box center [125, 117] width 80 height 6
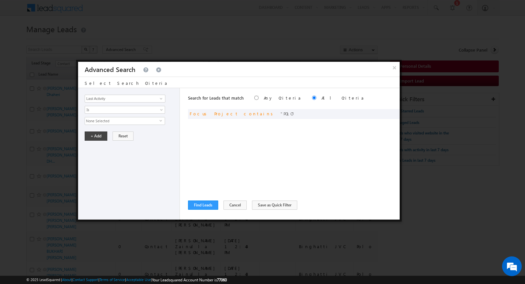
click at [100, 119] on span "None Selected" at bounding box center [122, 120] width 75 height 7
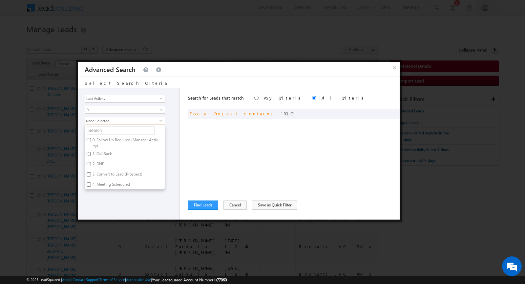
click at [88, 152] on input "1. Call Back" at bounding box center [89, 154] width 4 height 4
click at [90, 163] on input "2. DNP" at bounding box center [89, 164] width 4 height 4
click at [90, 136] on label "0. Follow Up Required (Manager Activity)" at bounding box center [125, 143] width 80 height 14
click at [90, 138] on input "0. Follow Up Required (Manager Activity)" at bounding box center [89, 140] width 4 height 4
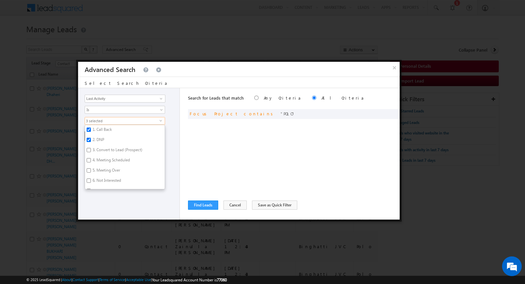
click at [205, 154] on div "Search for Leads that match Any Criteria All Criteria Note that the current tri…" at bounding box center [294, 153] width 212 height 131
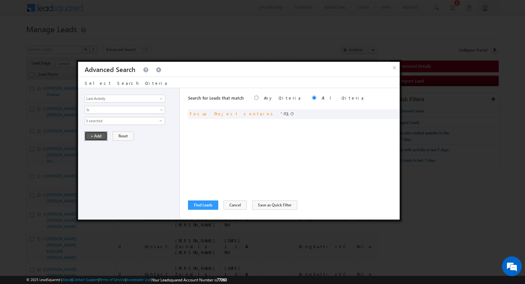
click at [89, 135] on button "+ Add" at bounding box center [96, 135] width 23 height 9
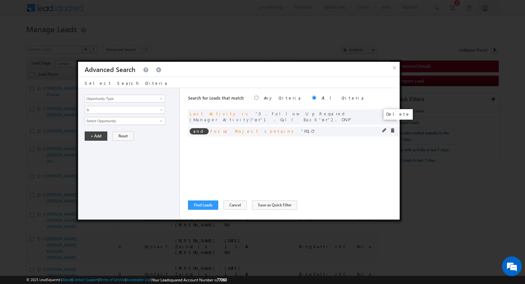
click at [390, 128] on span at bounding box center [392, 130] width 5 height 5
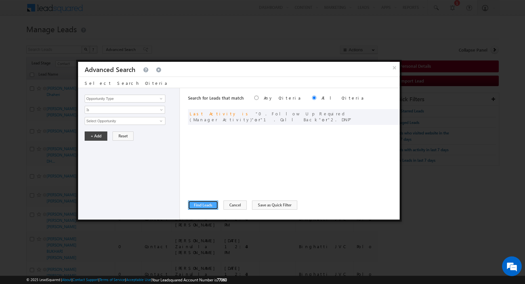
click at [209, 202] on button "Find Leads" at bounding box center [203, 204] width 30 height 9
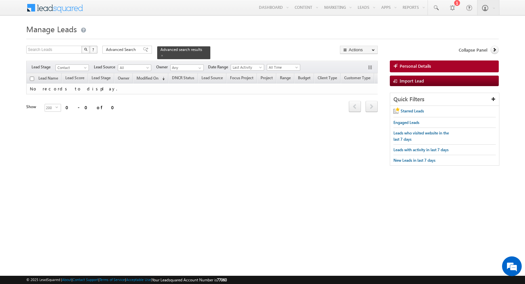
click at [236, 149] on div "Search Leads X ? 0 results found Advanced Search Advanced Search Advanced searc…" at bounding box center [262, 109] width 473 height 126
click at [84, 67] on span at bounding box center [85, 68] width 5 height 5
click at [76, 86] on link "Prospect" at bounding box center [72, 87] width 33 height 6
click at [86, 66] on span at bounding box center [85, 68] width 5 height 5
click at [71, 91] on link "Qualified" at bounding box center [72, 94] width 33 height 6
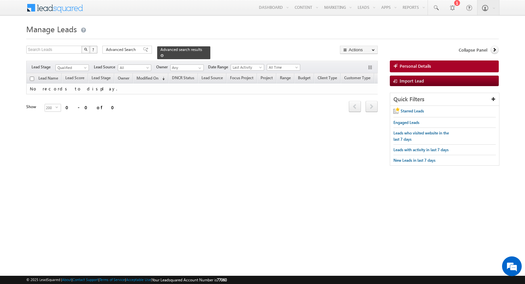
click at [161, 55] on span at bounding box center [162, 55] width 3 height 3
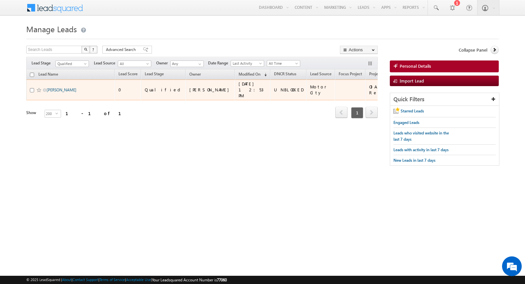
click at [70, 87] on link "RICHARD CHIDIEBERE OPARA" at bounding box center [62, 89] width 30 height 5
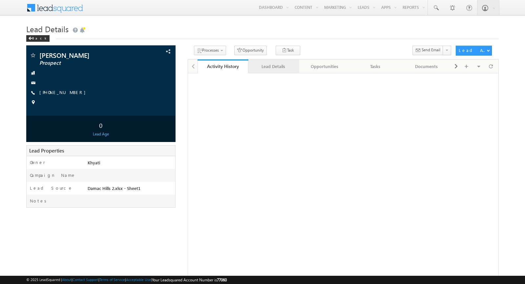
click at [261, 63] on div "Lead Details" at bounding box center [274, 66] width 40 height 8
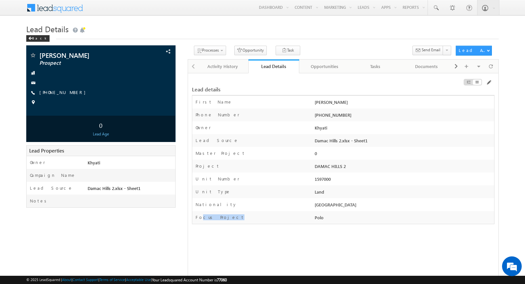
drag, startPoint x: 199, startPoint y: 217, endPoint x: 382, endPoint y: 212, distance: 182.7
click at [383, 212] on div "Focus Project Polo" at bounding box center [343, 217] width 302 height 13
click at [314, 194] on div "Land" at bounding box center [403, 193] width 181 height 9
click at [225, 65] on div "Activity History" at bounding box center [223, 66] width 40 height 8
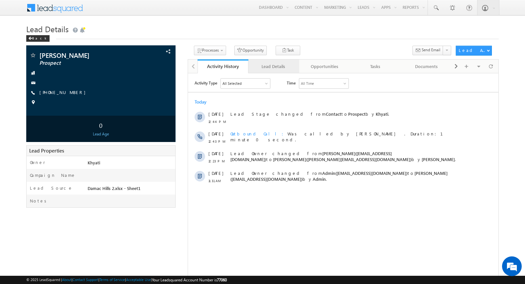
click at [283, 67] on div "Lead Details" at bounding box center [274, 66] width 40 height 8
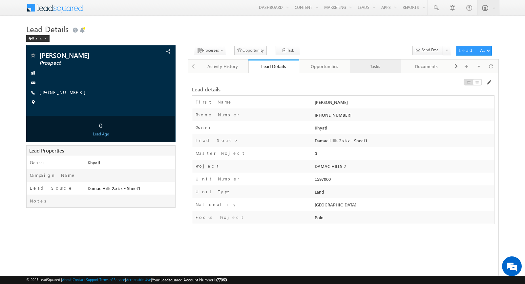
click at [382, 68] on div "Tasks" at bounding box center [376, 66] width 40 height 8
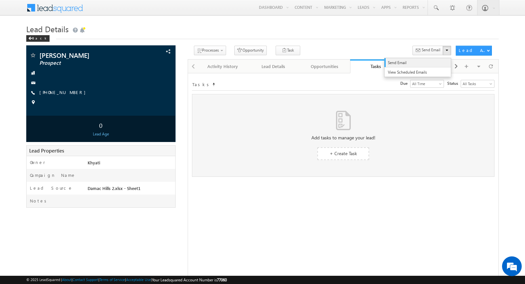
click at [427, 61] on span "Send Email" at bounding box center [416, 63] width 57 height 6
click at [428, 61] on link "Documents" at bounding box center [426, 66] width 51 height 14
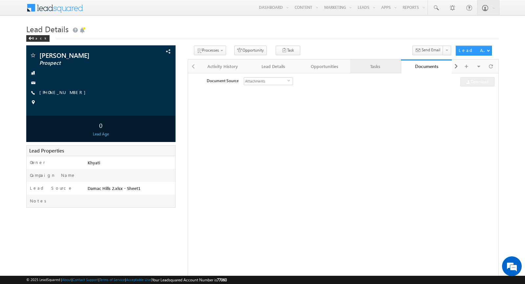
click at [370, 61] on link "Tasks" at bounding box center [375, 66] width 51 height 14
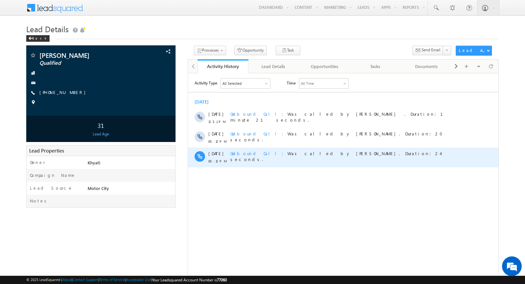
drag, startPoint x: 208, startPoint y: 153, endPoint x: 334, endPoint y: 152, distance: 126.8
click at [334, 152] on div "08 Aug 05:12 PM Outbound Call Was called by Faisal Khan. Duration:24 seconds." at bounding box center [343, 157] width 311 height 20
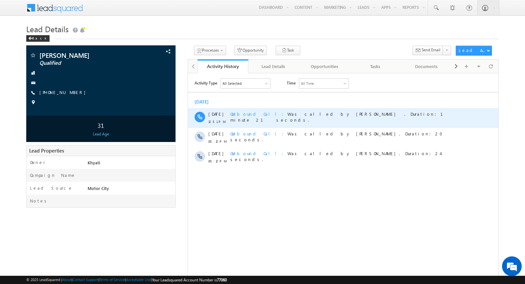
click at [221, 114] on span "12 Aug" at bounding box center [216, 114] width 15 height 6
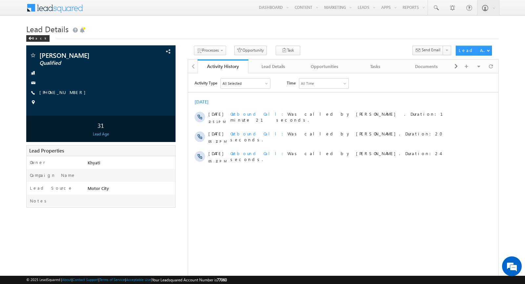
click at [288, 172] on html "Activity Type All Selected Select All Sales Activities 1 Sales Activity Opportu…" at bounding box center [343, 122] width 311 height 99
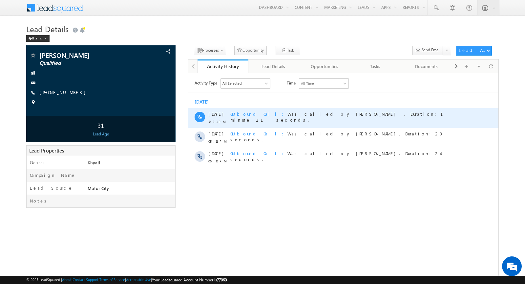
drag, startPoint x: 269, startPoint y: 114, endPoint x: 385, endPoint y: 117, distance: 116.0
click at [384, 117] on div "Outbound Call Was called by Khyati . Duration:1 minute 21 seconds." at bounding box center [345, 118] width 228 height 20
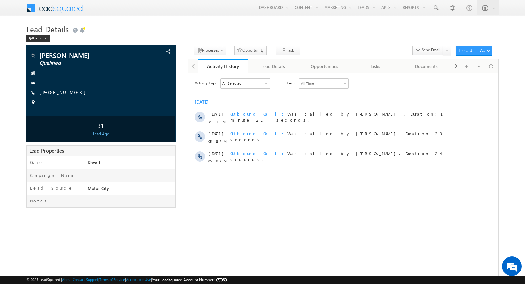
click at [397, 172] on html "Activity Type All Selected Select All Sales Activities 1 Sales Activity Opportu…" at bounding box center [343, 122] width 311 height 99
click at [276, 63] on div "Lead Details" at bounding box center [274, 66] width 40 height 8
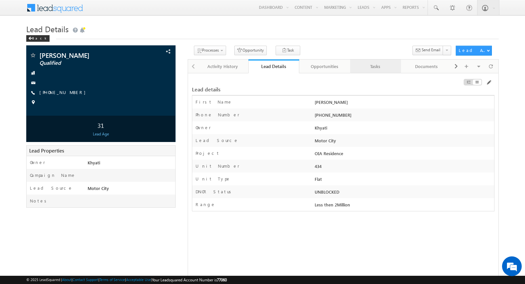
click at [365, 68] on div "Tasks" at bounding box center [376, 66] width 40 height 8
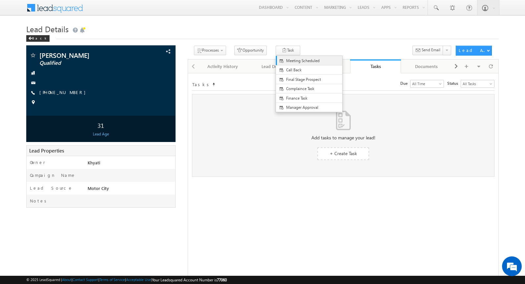
click at [276, 63] on link "Meeting Scheduled" at bounding box center [309, 60] width 66 height 9
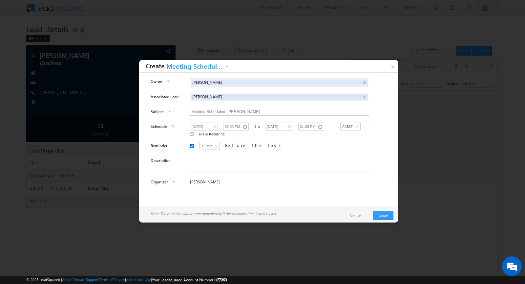
click at [362, 212] on link "Cancel" at bounding box center [359, 215] width 18 height 6
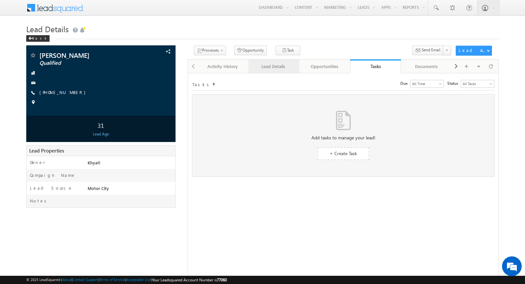
click at [279, 59] on link "Lead Details" at bounding box center [274, 66] width 51 height 14
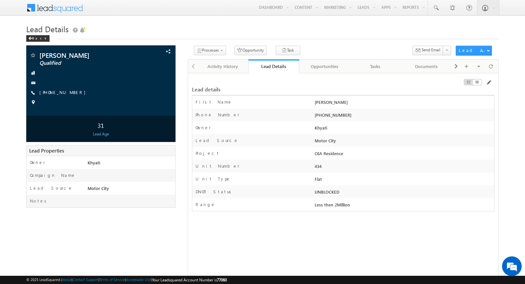
click at [324, 40] on div "Lead Details Back" at bounding box center [262, 34] width 473 height 24
click at [222, 69] on div "Activity History" at bounding box center [223, 66] width 40 height 8
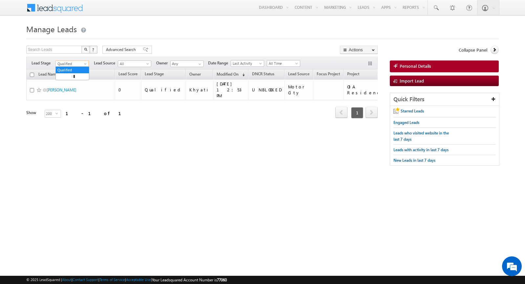
click at [82, 63] on span "Qualified" at bounding box center [71, 64] width 31 height 6
click at [81, 81] on link "Prospect" at bounding box center [72, 83] width 33 height 6
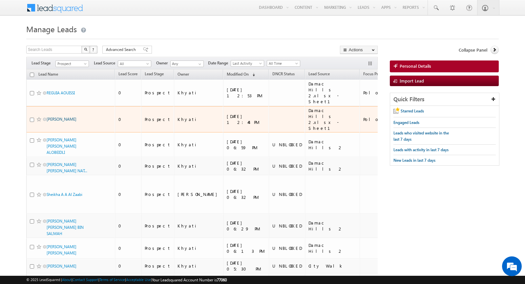
click at [60, 117] on link "[PERSON_NAME]" at bounding box center [62, 119] width 30 height 5
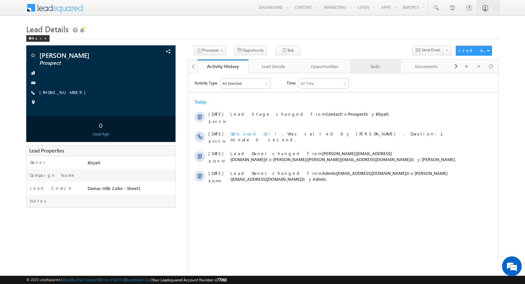
click at [365, 63] on div "Tasks" at bounding box center [376, 66] width 40 height 8
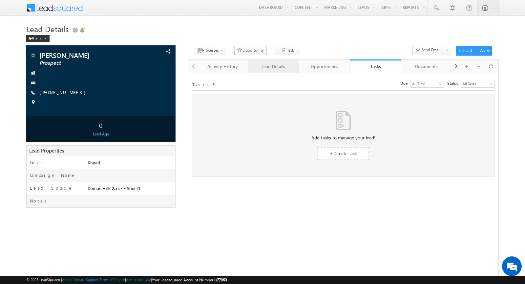
click at [267, 64] on div "Lead Details" at bounding box center [274, 66] width 40 height 8
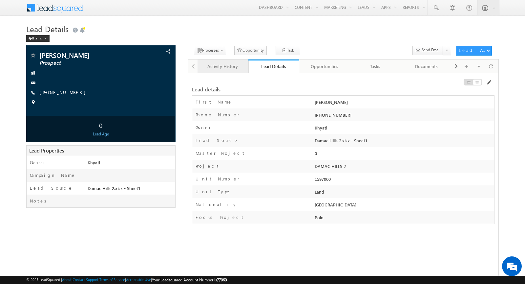
click at [224, 64] on div "Activity History" at bounding box center [223, 66] width 40 height 8
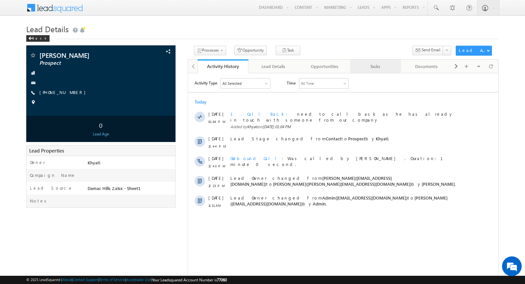
click at [377, 71] on link "Tasks" at bounding box center [375, 66] width 51 height 14
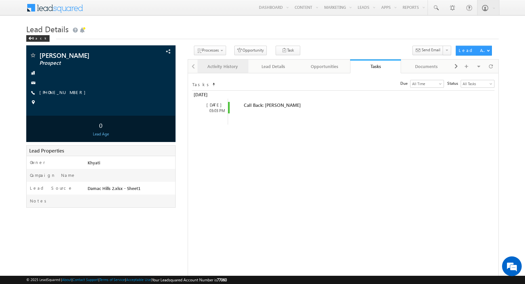
click at [221, 64] on div "Activity History" at bounding box center [223, 66] width 40 height 8
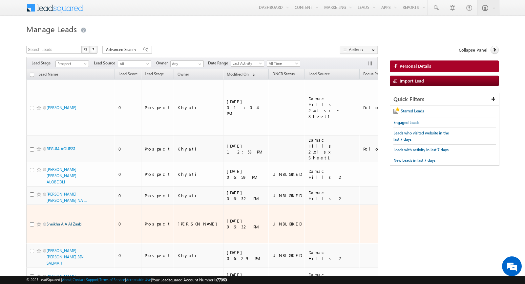
click at [65, 226] on link "Sheikha A A Al Zaabi" at bounding box center [65, 223] width 36 height 5
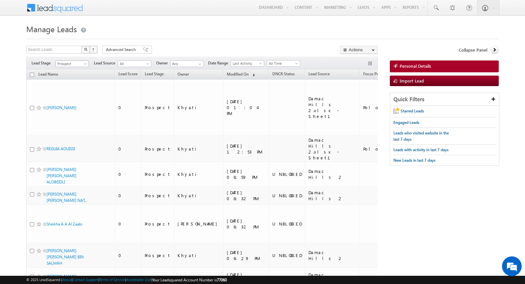
click at [84, 62] on span at bounding box center [85, 64] width 5 height 5
click at [75, 76] on link "Contact" at bounding box center [72, 77] width 33 height 6
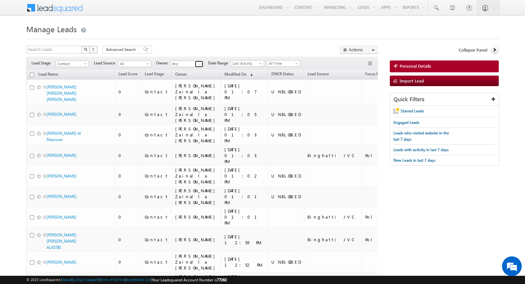
click at [195, 62] on link at bounding box center [199, 64] width 8 height 7
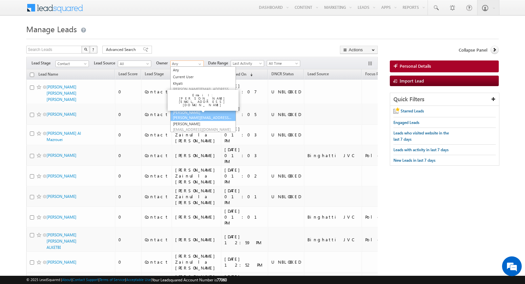
click at [190, 108] on link "[PERSON_NAME] Zainulla Haque [EMAIL_ADDRESS][DOMAIN_NAME]" at bounding box center [203, 112] width 66 height 18
type input "[PERSON_NAME] Zainulla [PERSON_NAME]"
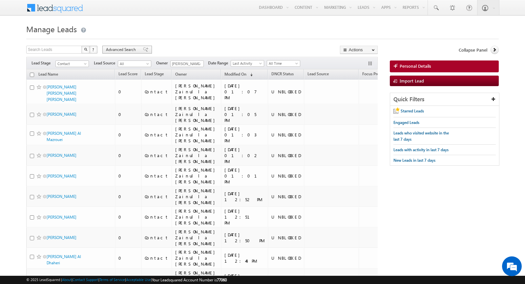
click at [116, 49] on span "Advanced Search" at bounding box center [122, 50] width 32 height 6
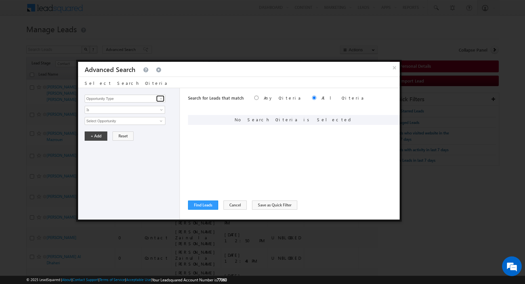
click at [158, 98] on link at bounding box center [160, 98] width 8 height 7
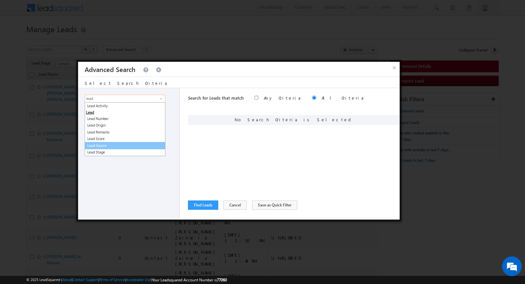
click at [136, 144] on link "Lead Source" at bounding box center [125, 146] width 81 height 8
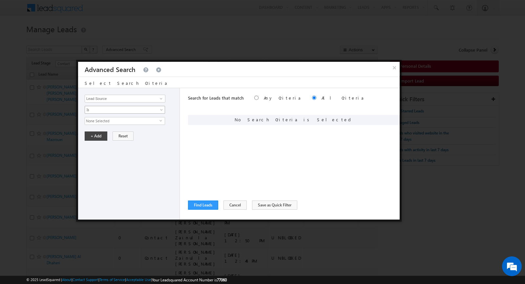
click at [133, 106] on link "Is" at bounding box center [125, 110] width 80 height 8
click at [135, 98] on input "Lead Source" at bounding box center [125, 99] width 81 height 8
click at [152, 96] on input "Lead Source" at bounding box center [125, 99] width 81 height 8
click at [161, 98] on span at bounding box center [161, 98] width 5 height 5
click at [140, 110] on link "Focus Project" at bounding box center [125, 112] width 81 height 8
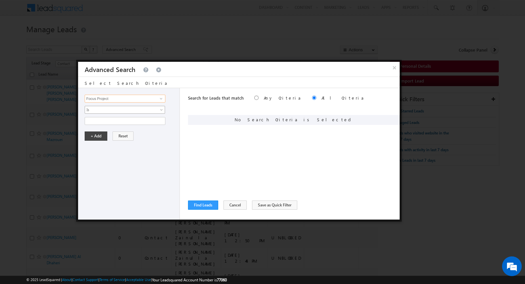
type input "Focus Project"
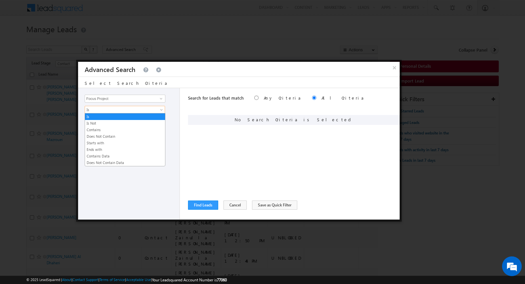
click at [135, 110] on span "Is" at bounding box center [120, 110] width 71 height 6
click at [126, 135] on link "Does Not Contain" at bounding box center [125, 136] width 80 height 6
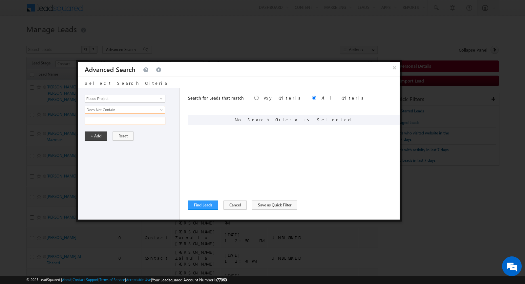
click at [121, 118] on input "text" at bounding box center [125, 121] width 81 height 8
type input "polo"
click at [99, 132] on button "+ Add" at bounding box center [96, 135] width 23 height 9
click at [200, 205] on button "Find Leads" at bounding box center [203, 204] width 30 height 9
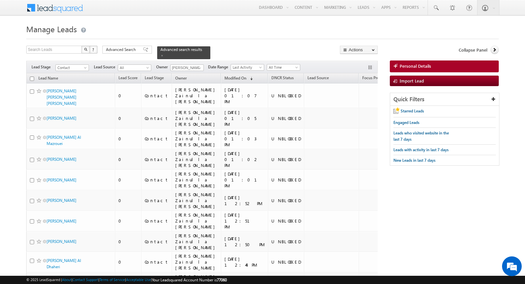
click at [33, 78] on input "checkbox" at bounding box center [32, 79] width 4 height 4
checkbox input "true"
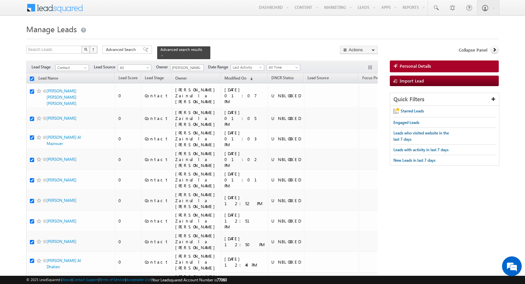
checkbox input "true"
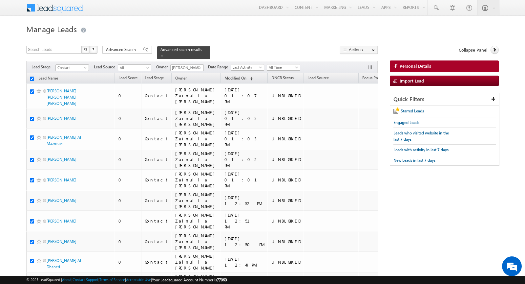
checkbox input "true"
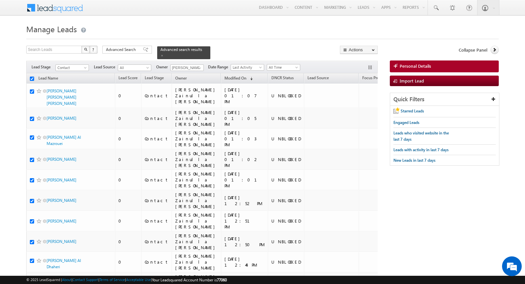
checkbox input "true"
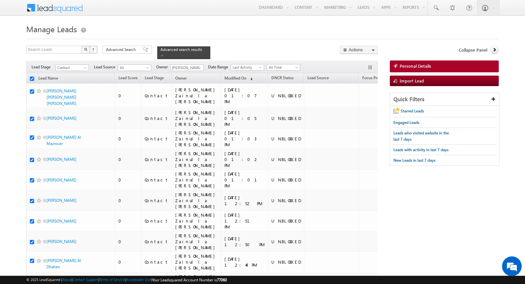
checkbox input "true"
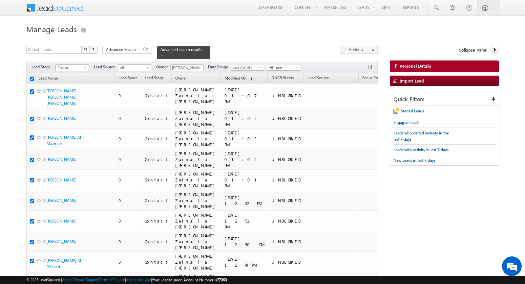
checkbox input "true"
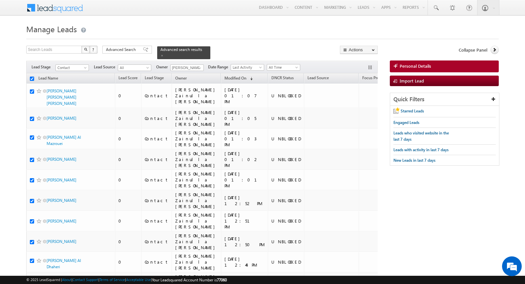
checkbox input "true"
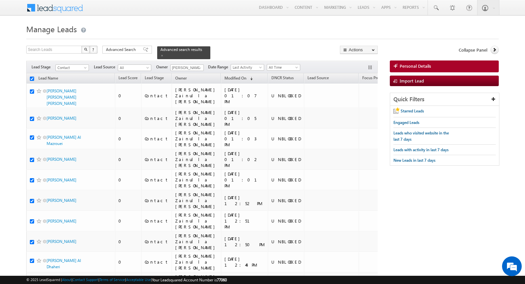
checkbox input "true"
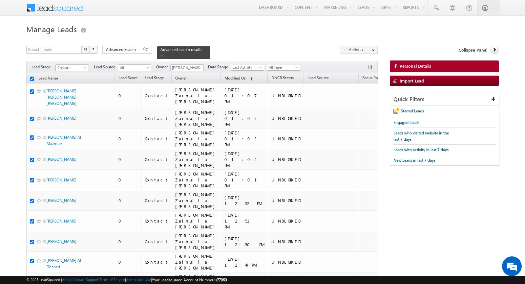
checkbox input "true"
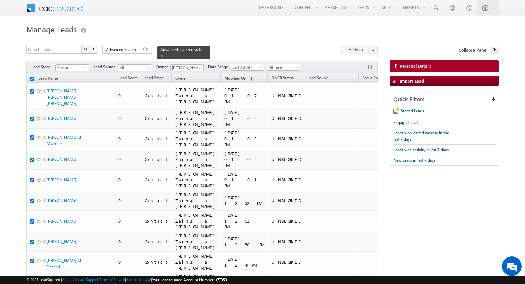
checkbox input "true"
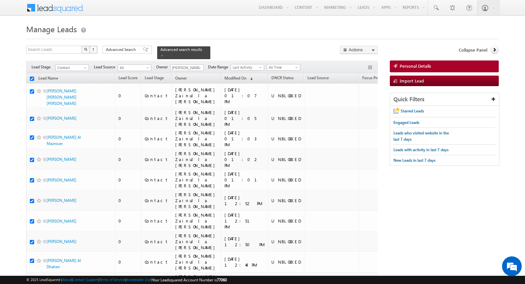
checkbox input "true"
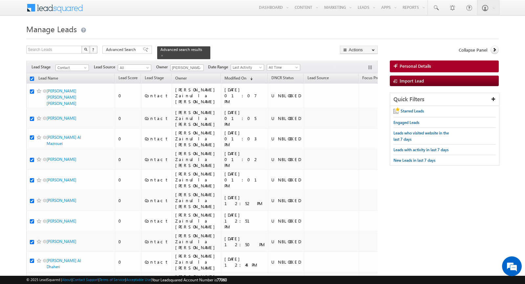
checkbox input "true"
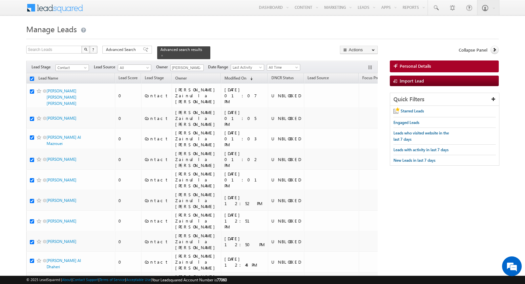
checkbox input "true"
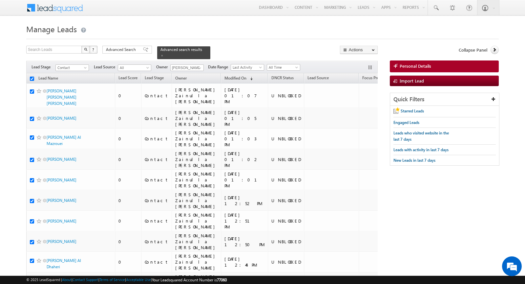
checkbox input "true"
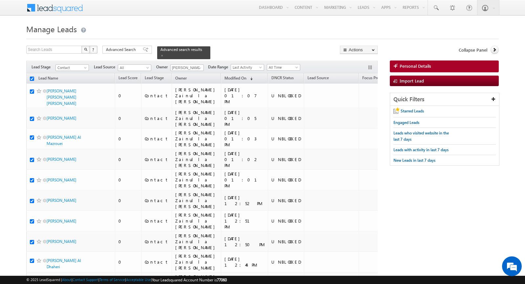
checkbox input "true"
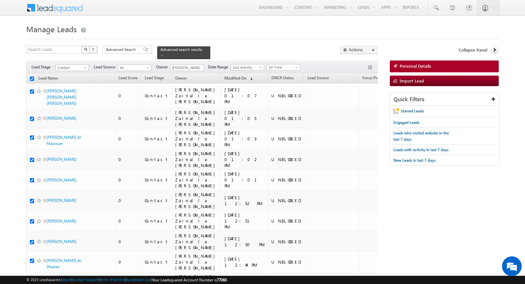
checkbox input "true"
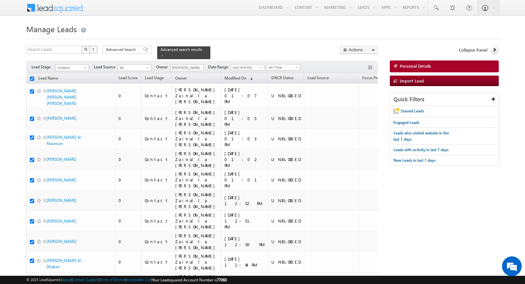
checkbox input "true"
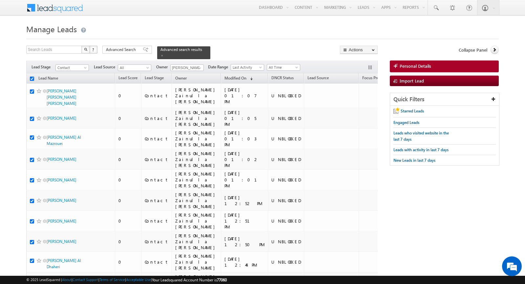
checkbox input "true"
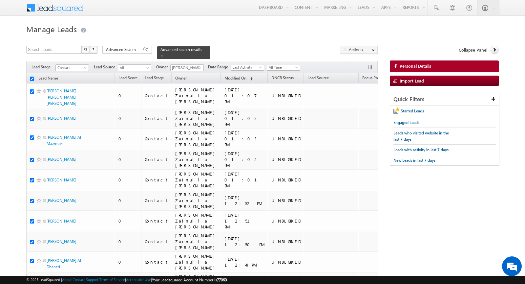
checkbox input "true"
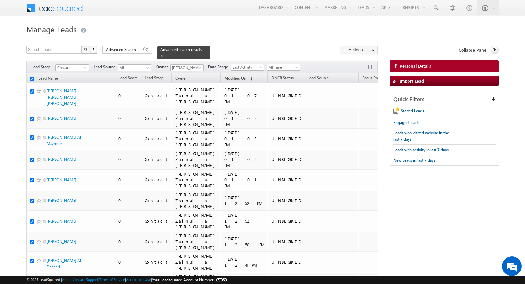
checkbox input "true"
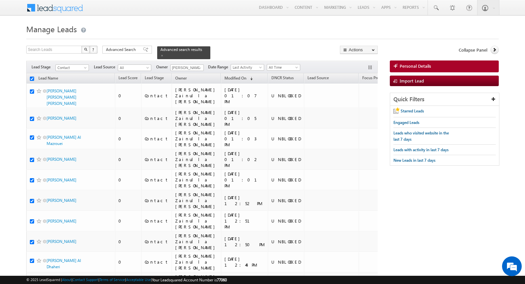
checkbox input "true"
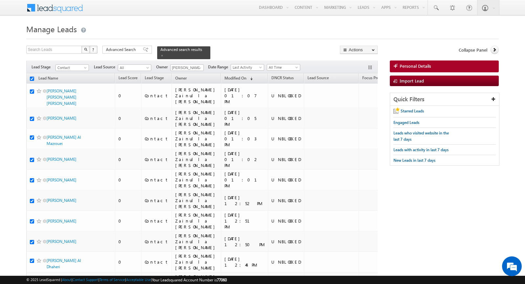
checkbox input "true"
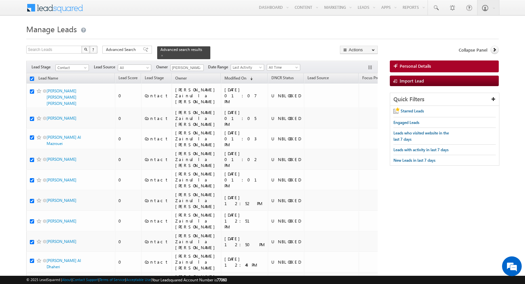
checkbox input "true"
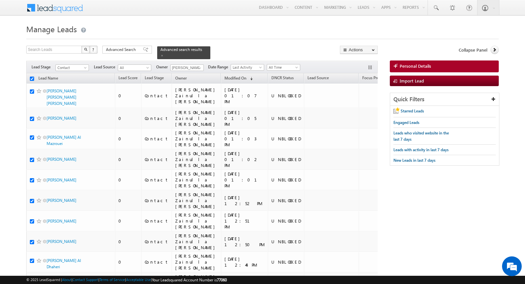
checkbox input "true"
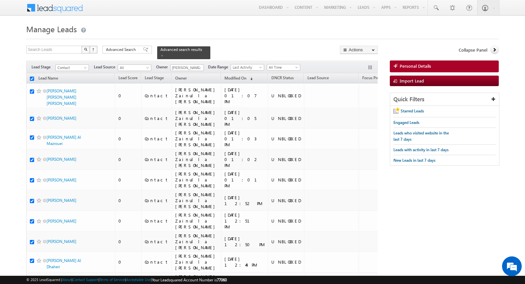
checkbox input "true"
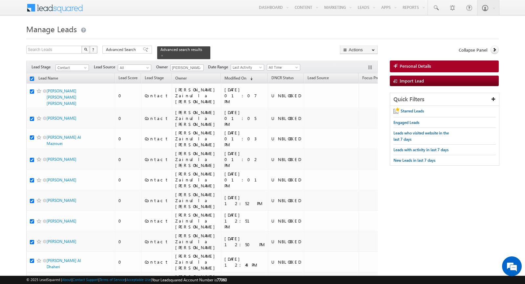
checkbox input "true"
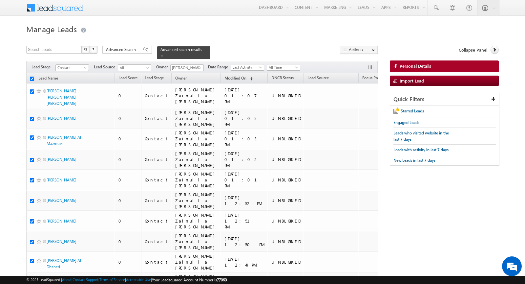
checkbox input "true"
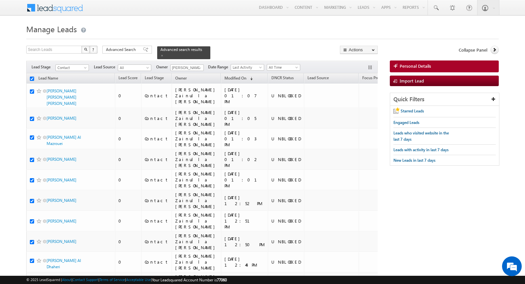
checkbox input "true"
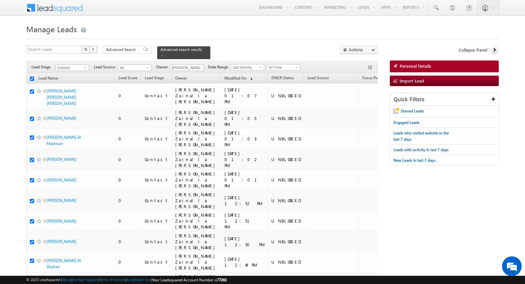
checkbox input "true"
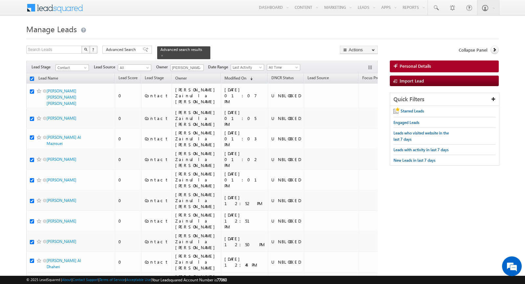
checkbox input "true"
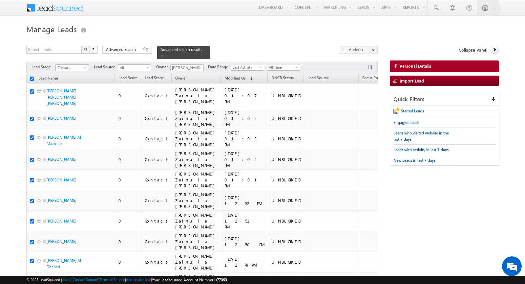
checkbox input "true"
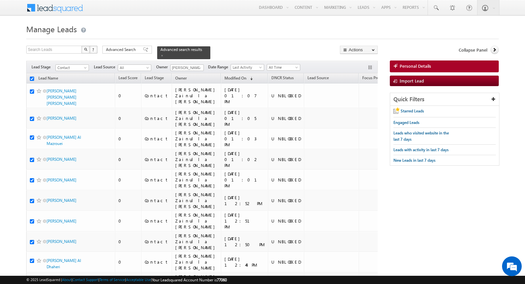
checkbox input "true"
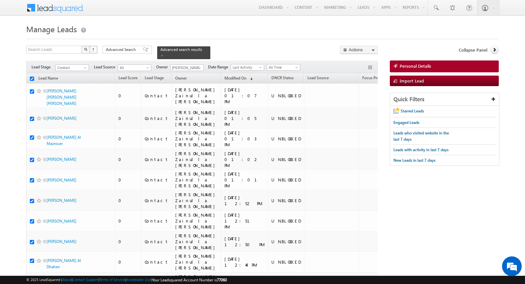
checkbox input "true"
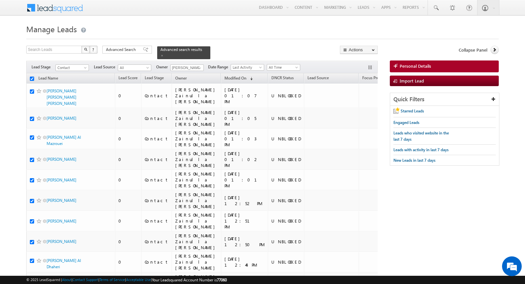
checkbox input "true"
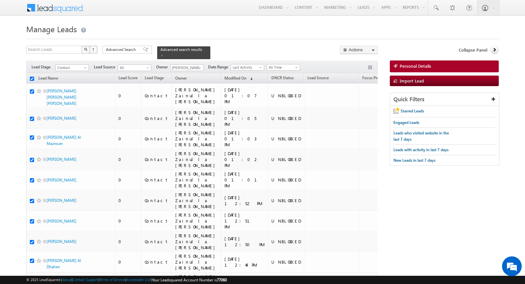
checkbox input "true"
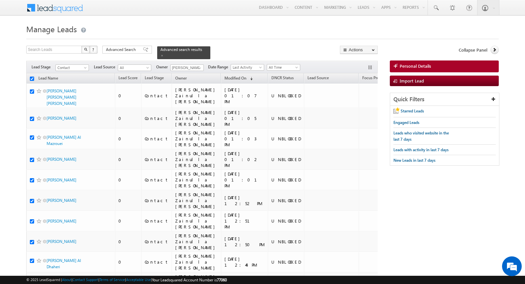
checkbox input "true"
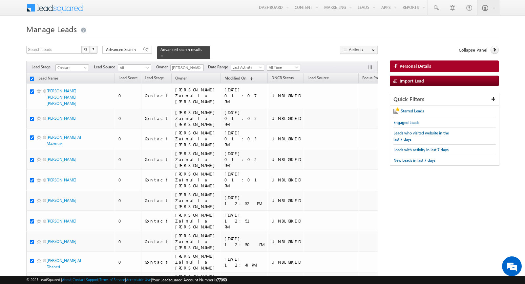
checkbox input "true"
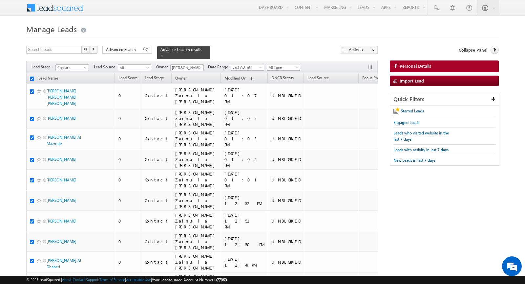
checkbox input "true"
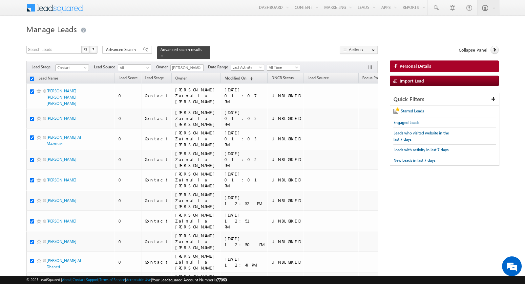
checkbox input "true"
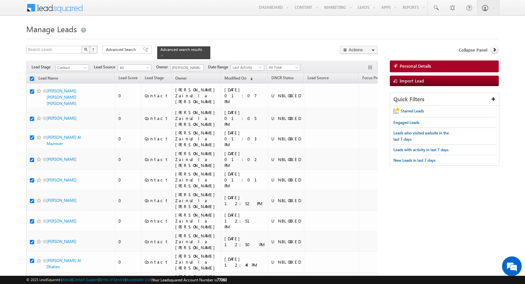
checkbox input "true"
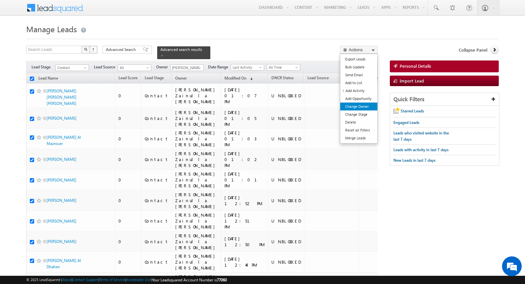
click at [368, 108] on link "Change Owner" at bounding box center [359, 106] width 37 height 8
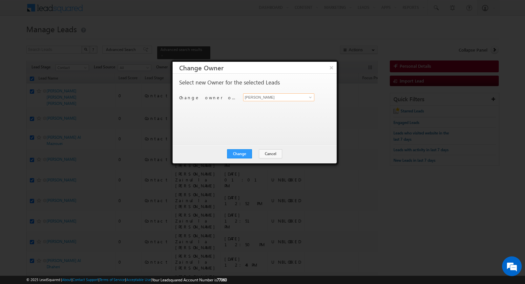
click at [288, 100] on input "[PERSON_NAME]" at bounding box center [278, 97] width 71 height 8
click at [246, 152] on button "Change" at bounding box center [239, 153] width 25 height 9
click at [258, 156] on button "Close" at bounding box center [255, 153] width 21 height 9
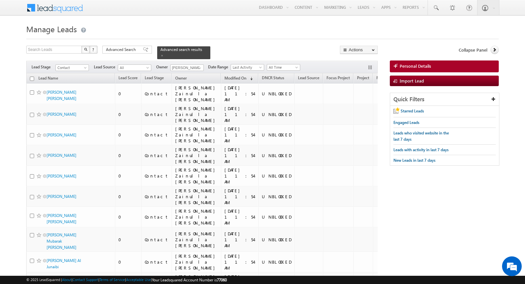
click at [33, 78] on input "checkbox" at bounding box center [32, 79] width 4 height 4
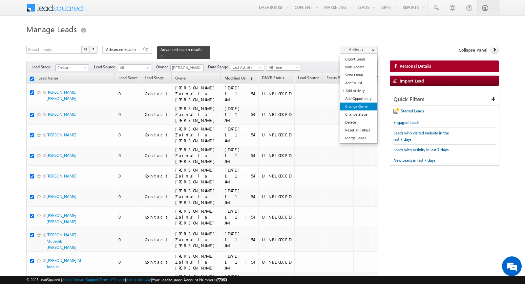
click at [368, 107] on link "Change Owner" at bounding box center [359, 106] width 37 height 8
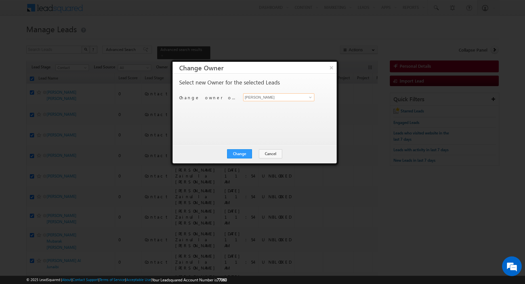
click at [260, 97] on input "[PERSON_NAME]" at bounding box center [278, 97] width 71 height 8
click at [241, 153] on button "Change" at bounding box center [239, 153] width 25 height 9
click at [254, 151] on button "Close" at bounding box center [255, 153] width 21 height 9
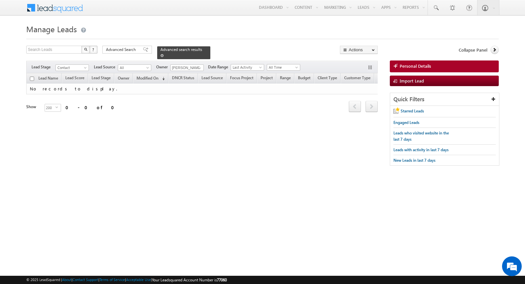
click at [157, 56] on div "Advanced search results" at bounding box center [183, 52] width 53 height 13
click at [161, 56] on span at bounding box center [162, 55] width 3 height 3
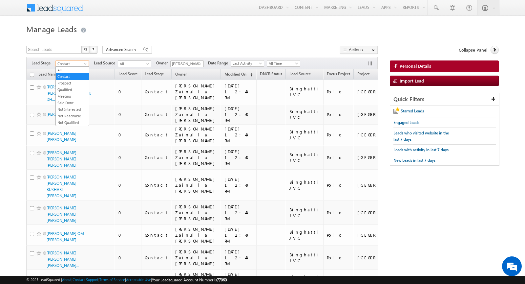
click at [76, 63] on span "Contact" at bounding box center [71, 64] width 31 height 6
click at [72, 70] on link "All" at bounding box center [72, 70] width 33 height 6
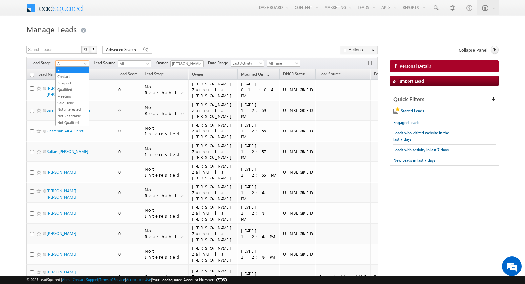
click at [78, 65] on span "All" at bounding box center [71, 64] width 31 height 6
click at [75, 78] on link "Contact" at bounding box center [72, 77] width 33 height 6
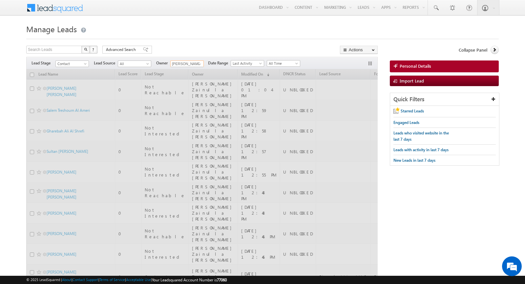
click at [192, 62] on input "Syed Zainulla Haque" at bounding box center [186, 63] width 33 height 7
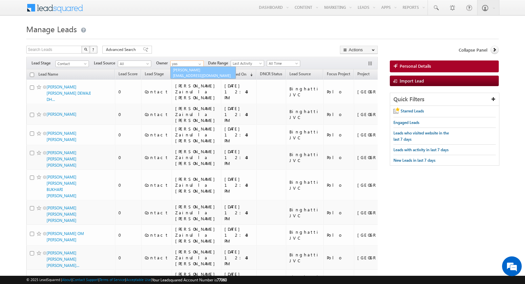
click at [189, 70] on link "Yash Rajput yash.rajput@indglobal.ae" at bounding box center [203, 72] width 66 height 12
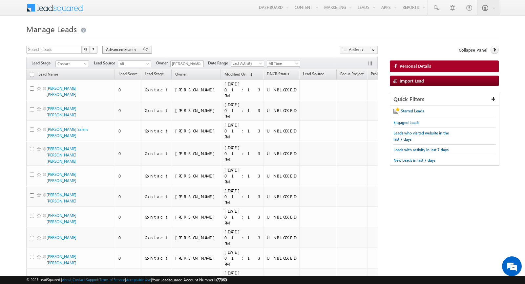
click at [126, 50] on span "Advanced Search" at bounding box center [122, 50] width 32 height 6
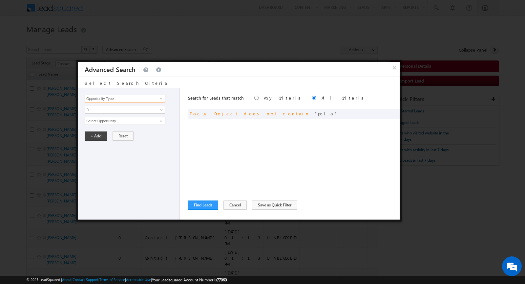
click at [148, 95] on input "Opportunity Type" at bounding box center [125, 99] width 81 height 8
click at [144, 110] on link "Nationality" at bounding box center [125, 112] width 81 height 8
click at [139, 109] on span "Is" at bounding box center [120, 110] width 71 height 6
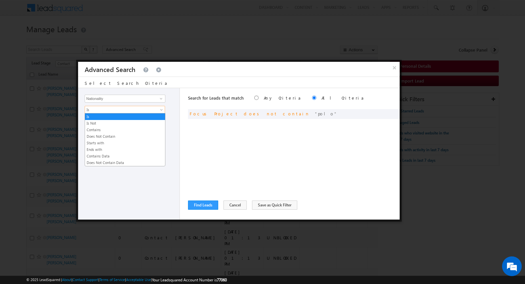
click at [139, 109] on span "Is" at bounding box center [120, 110] width 71 height 6
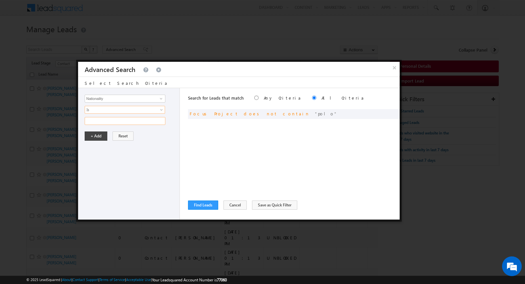
click at [134, 117] on input "text" at bounding box center [125, 121] width 81 height 8
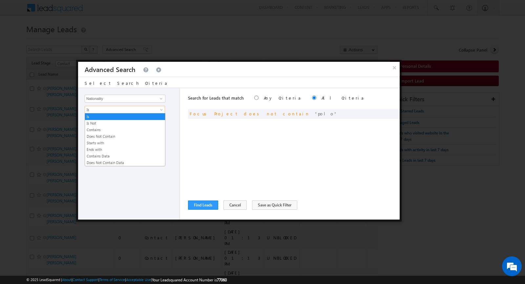
click at [152, 111] on span "Is" at bounding box center [120, 110] width 71 height 6
click at [221, 142] on div "Search for Leads that match Any Criteria All Criteria Note that the current tri…" at bounding box center [294, 153] width 212 height 131
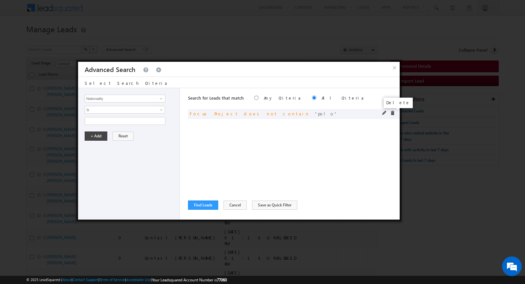
click at [393, 114] on span at bounding box center [392, 113] width 5 height 5
click at [237, 201] on button "Cancel" at bounding box center [235, 204] width 23 height 9
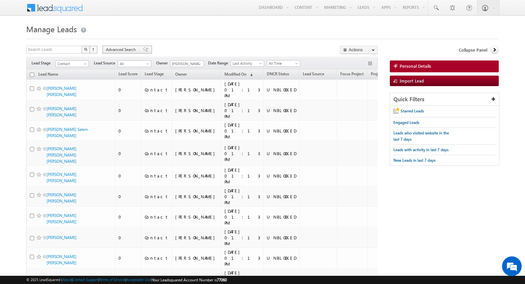
click at [123, 48] on span "Advanced Search" at bounding box center [122, 50] width 32 height 6
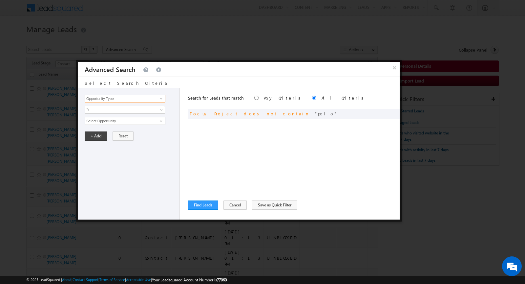
click at [141, 95] on input "Opportunity Type" at bounding box center [125, 99] width 81 height 8
click at [161, 99] on span at bounding box center [161, 98] width 5 height 5
click at [133, 109] on link "Nationality" at bounding box center [125, 112] width 81 height 8
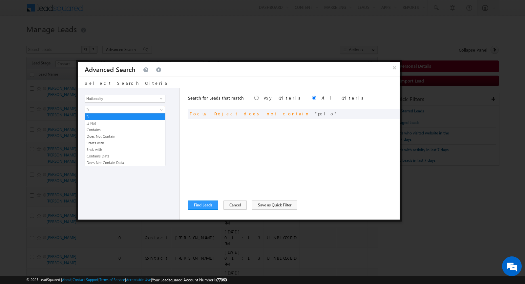
click at [124, 109] on span "Is" at bounding box center [120, 110] width 71 height 6
click at [118, 127] on link "Contains" at bounding box center [125, 130] width 80 height 6
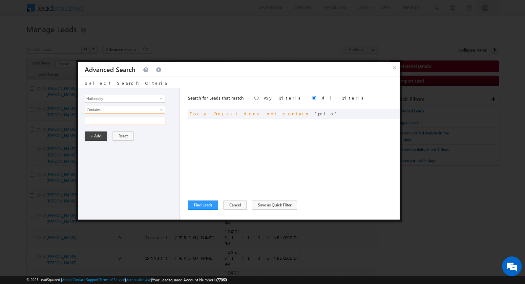
click at [113, 120] on input "text" at bounding box center [125, 121] width 81 height 8
click at [88, 137] on button "+ Add" at bounding box center [96, 135] width 23 height 9
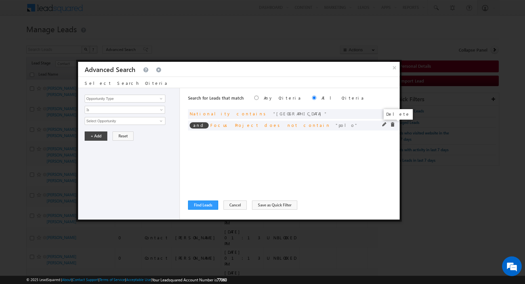
click at [393, 125] on span at bounding box center [392, 124] width 5 height 5
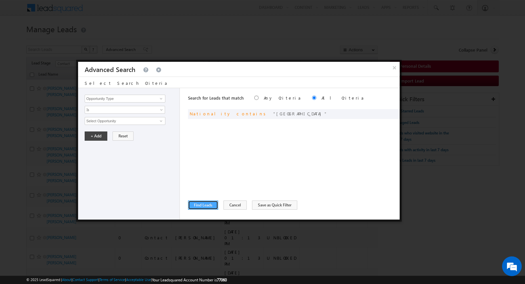
click at [203, 204] on button "Find Leads" at bounding box center [203, 204] width 30 height 9
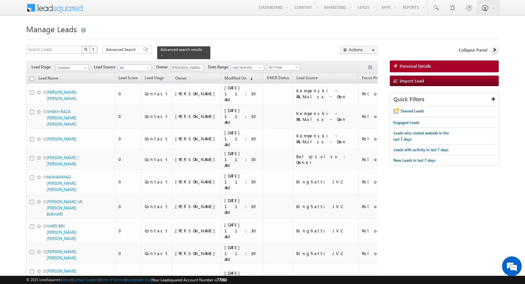
click at [32, 77] on input "checkbox" at bounding box center [32, 79] width 4 height 4
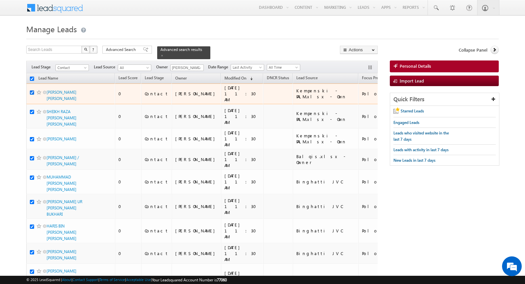
click at [30, 91] on input "checkbox" at bounding box center [32, 92] width 4 height 4
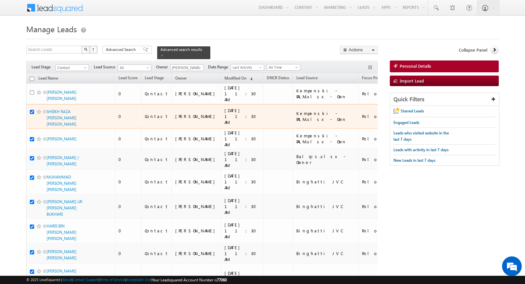
click at [32, 113] on input "checkbox" at bounding box center [32, 112] width 4 height 4
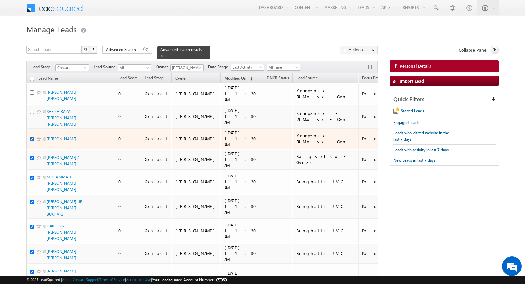
click at [32, 137] on input "checkbox" at bounding box center [32, 139] width 4 height 4
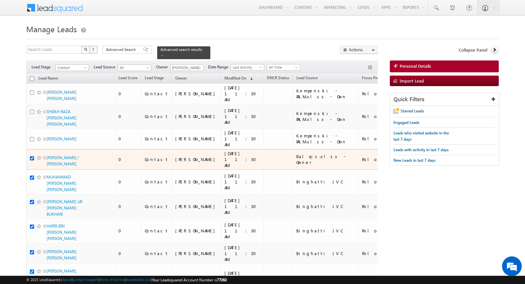
click at [32, 156] on input "checkbox" at bounding box center [32, 158] width 4 height 4
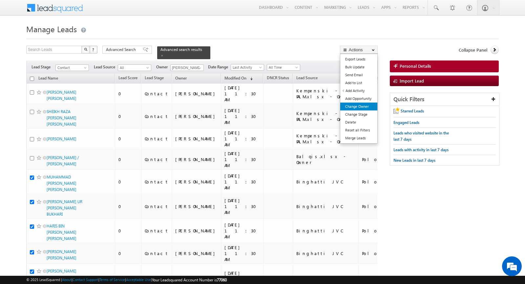
click at [364, 104] on link "Change Owner" at bounding box center [359, 106] width 37 height 8
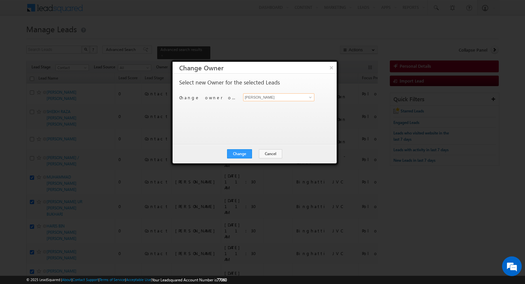
click at [291, 98] on input "[PERSON_NAME]" at bounding box center [278, 97] width 71 height 8
click at [290, 113] on span "syed.zainullahaque@indglobal.ae" at bounding box center [275, 115] width 59 height 5
click at [243, 154] on button "Change" at bounding box center [239, 153] width 25 height 9
click at [257, 151] on button "Close" at bounding box center [255, 153] width 21 height 9
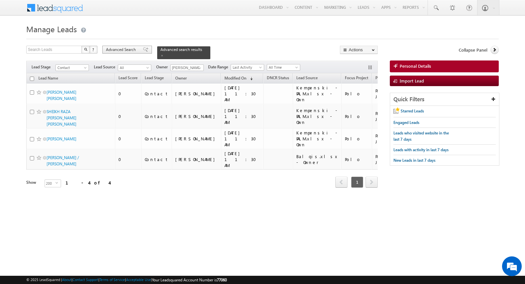
click at [135, 50] on span "Advanced Search" at bounding box center [122, 50] width 32 height 6
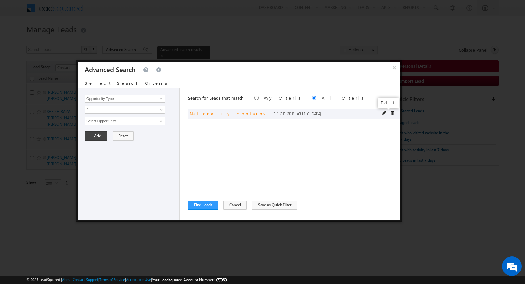
click at [384, 113] on span at bounding box center [385, 113] width 5 height 5
click at [143, 121] on input "pakistan" at bounding box center [125, 121] width 81 height 8
click at [92, 138] on button "+ Add" at bounding box center [96, 135] width 23 height 9
click at [199, 206] on button "Find Leads" at bounding box center [203, 204] width 30 height 9
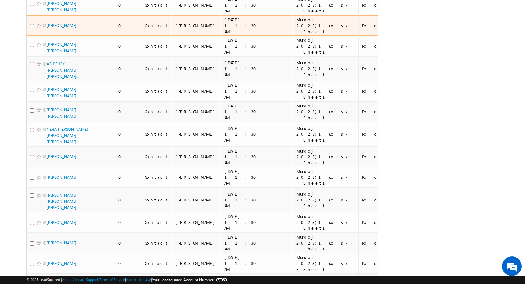
scroll to position [3949, 0]
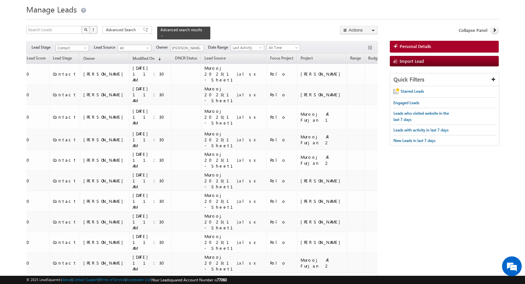
scroll to position [0, 0]
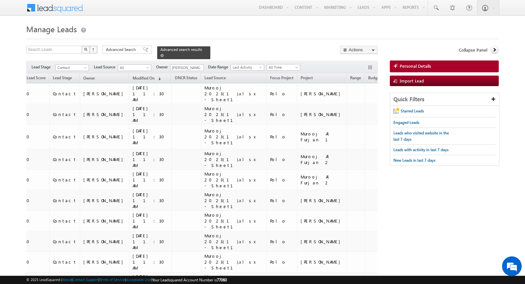
click at [161, 56] on span at bounding box center [162, 55] width 3 height 3
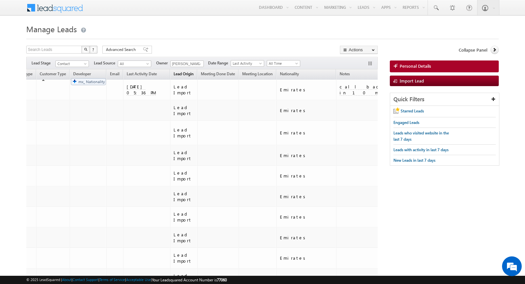
drag, startPoint x: 153, startPoint y: 74, endPoint x: 68, endPoint y: 75, distance: 85.4
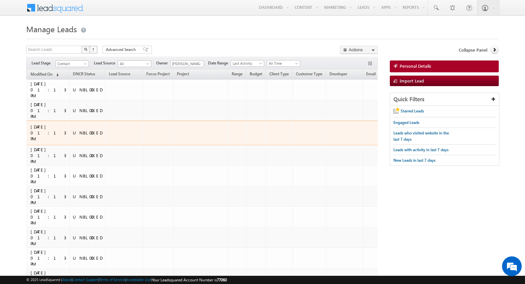
scroll to position [0, 189]
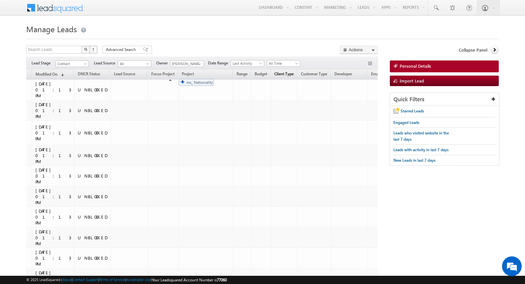
drag, startPoint x: 312, startPoint y: 73, endPoint x: 176, endPoint y: 76, distance: 136.3
click at [313, 35] on h1 "Manage Leads" at bounding box center [262, 28] width 473 height 13
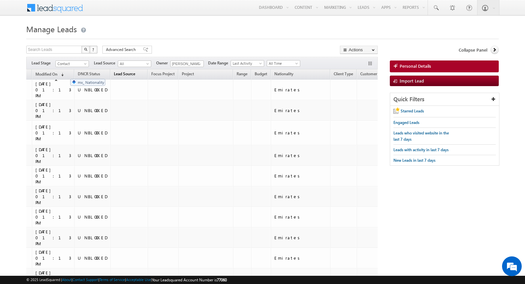
drag, startPoint x: 181, startPoint y: 73, endPoint x: 67, endPoint y: 76, distance: 114.0
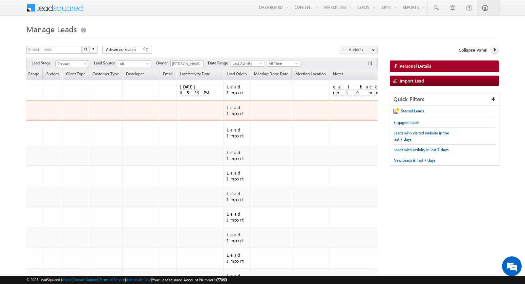
scroll to position [0, 484]
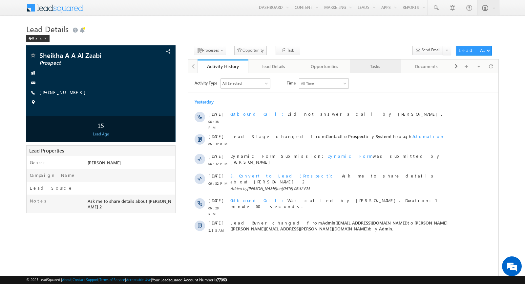
click at [370, 68] on div "Tasks" at bounding box center [376, 66] width 40 height 8
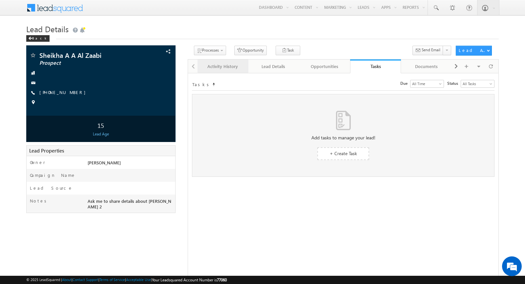
click at [229, 67] on div "Activity History" at bounding box center [223, 66] width 40 height 8
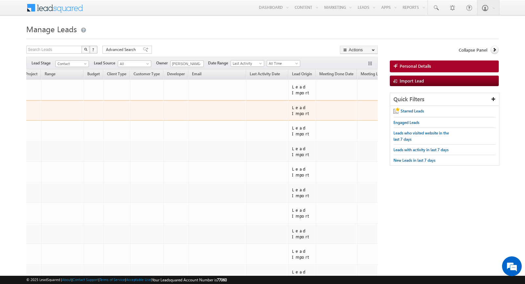
scroll to position [0, 487]
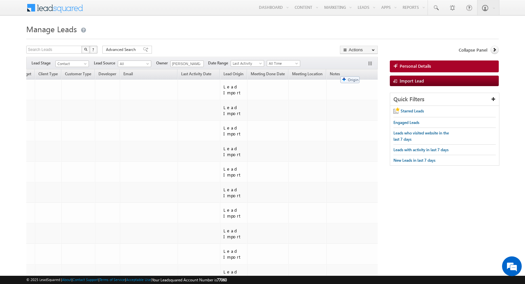
drag, startPoint x: 71, startPoint y: 73, endPoint x: 337, endPoint y: 73, distance: 266.7
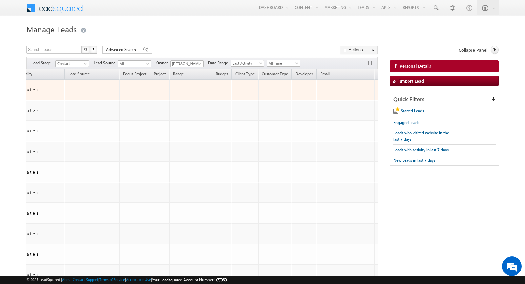
scroll to position [0, 299]
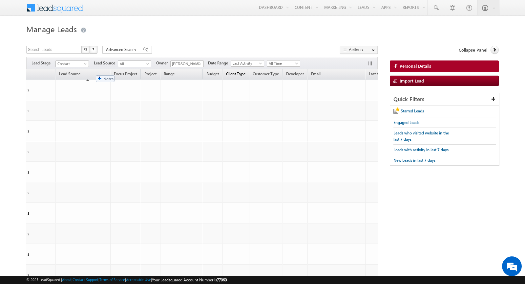
drag, startPoint x: 327, startPoint y: 73, endPoint x: 93, endPoint y: 72, distance: 234.8
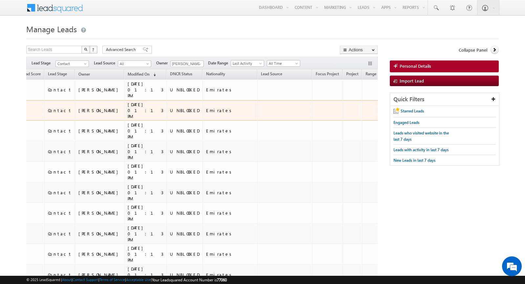
scroll to position [0, 95]
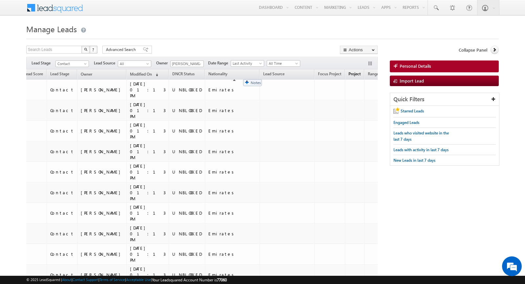
drag, startPoint x: 307, startPoint y: 73, endPoint x: 240, endPoint y: 76, distance: 67.4
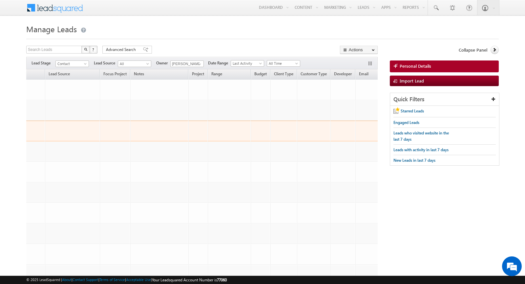
scroll to position [0, 310]
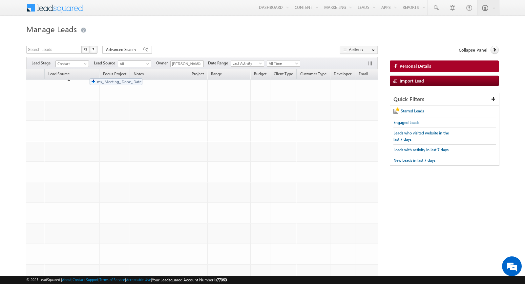
drag, startPoint x: 287, startPoint y: 73, endPoint x: 86, endPoint y: 74, distance: 201.0
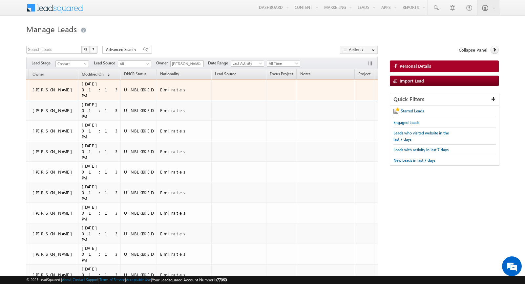
scroll to position [0, 135]
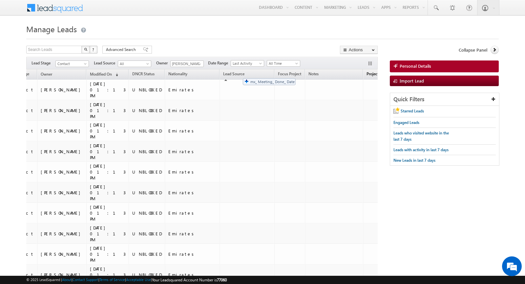
drag, startPoint x: 266, startPoint y: 73, endPoint x: 240, endPoint y: 75, distance: 26.0
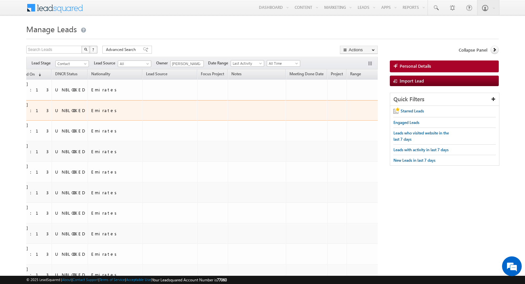
scroll to position [0, 240]
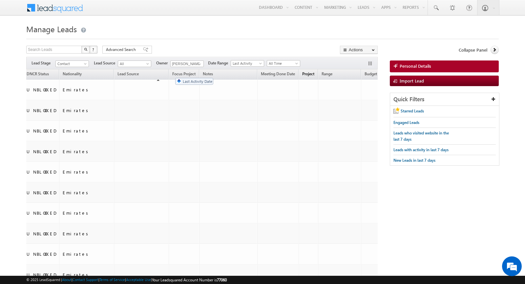
drag, startPoint x: 351, startPoint y: 74, endPoint x: 171, endPoint y: 75, distance: 179.3
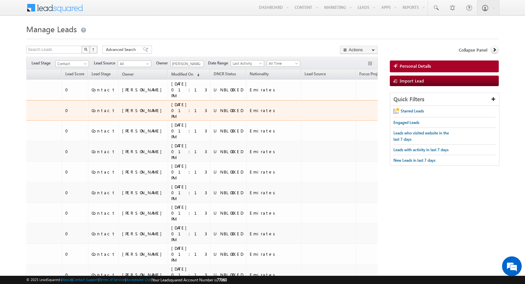
scroll to position [0, 0]
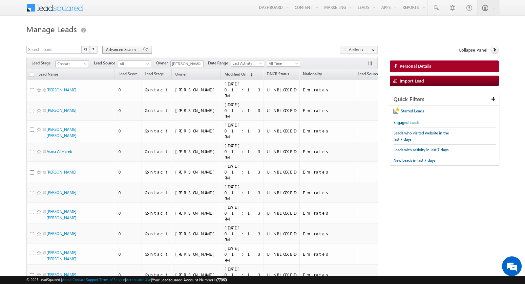
click at [132, 52] on span "Advanced Search" at bounding box center [122, 50] width 32 height 6
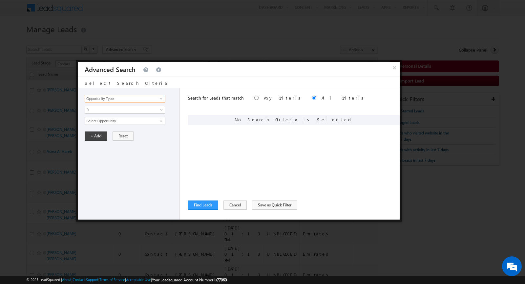
click at [112, 100] on input "Opportunity Type" at bounding box center [125, 99] width 81 height 8
click at [100, 108] on link "Nationality" at bounding box center [125, 112] width 81 height 8
type input "Nationality"
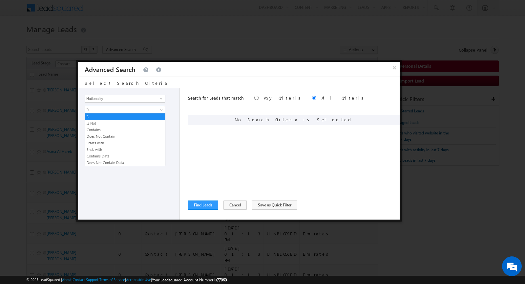
click at [100, 108] on span "Is" at bounding box center [120, 110] width 71 height 6
click at [103, 135] on link "Does Not Contain" at bounding box center [125, 136] width 80 height 6
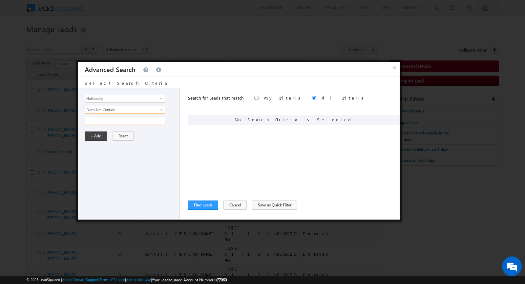
click at [106, 117] on input "text" at bounding box center [125, 121] width 81 height 8
type input "emirates"
click at [88, 135] on button "+ Add" at bounding box center [96, 135] width 23 height 9
click at [204, 206] on button "Find Leads" at bounding box center [203, 204] width 30 height 9
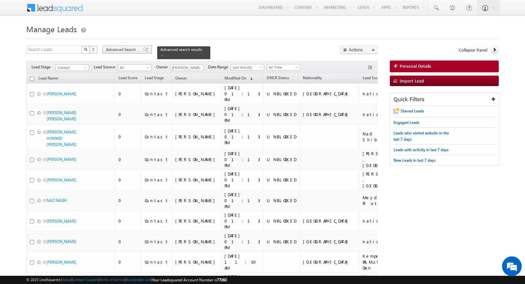
click at [131, 48] on span "Advanced Search" at bounding box center [122, 50] width 32 height 6
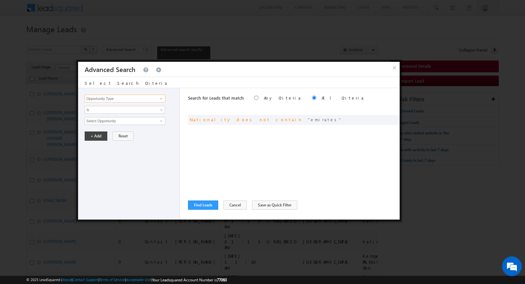
click at [119, 97] on input "Opportunity Type" at bounding box center [125, 99] width 81 height 8
click at [105, 113] on link "Focus Project" at bounding box center [125, 112] width 81 height 8
type input "Focus Project"
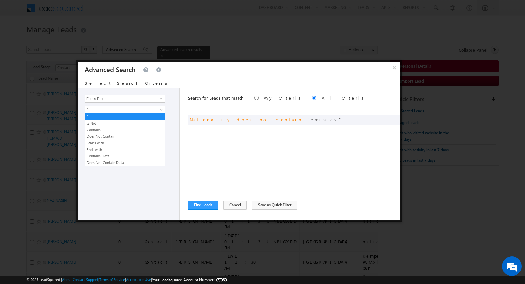
click at [109, 112] on span "Is" at bounding box center [120, 110] width 71 height 6
click at [108, 135] on link "Does Not Contain" at bounding box center [125, 136] width 80 height 6
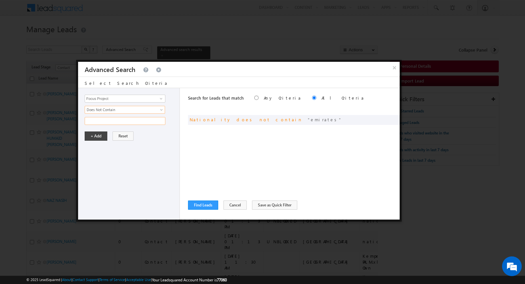
click at [110, 119] on input "text" at bounding box center [125, 121] width 81 height 8
type input "polo"
click at [97, 135] on button "+ Add" at bounding box center [96, 135] width 23 height 9
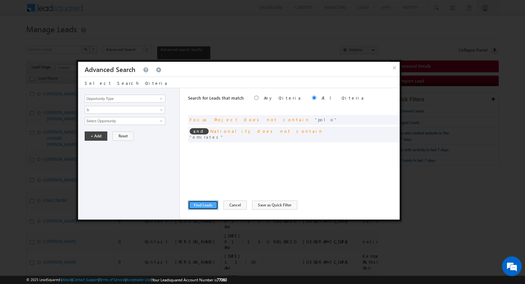
click at [206, 202] on button "Find Leads" at bounding box center [203, 204] width 30 height 9
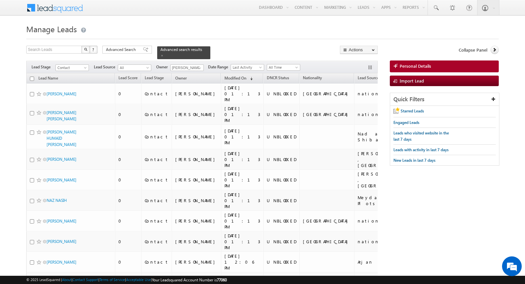
click at [31, 78] on input "checkbox" at bounding box center [32, 79] width 4 height 4
checkbox input "true"
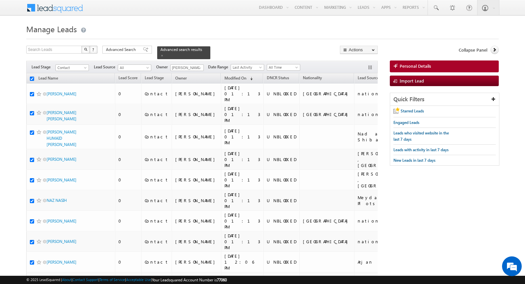
checkbox input "true"
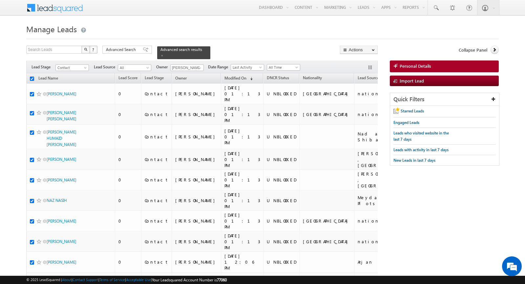
checkbox input "true"
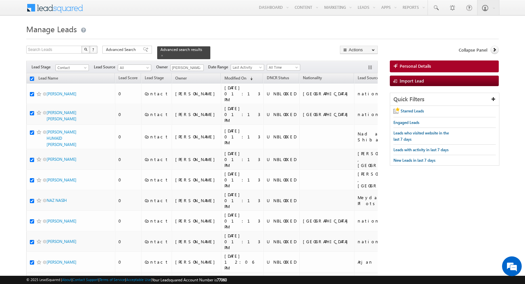
checkbox input "true"
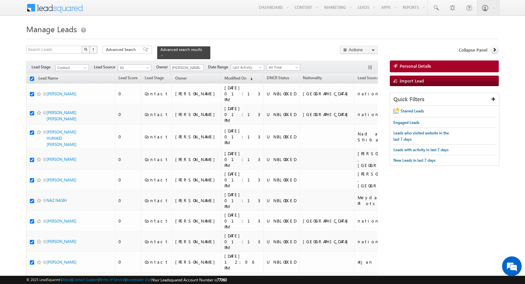
checkbox input "true"
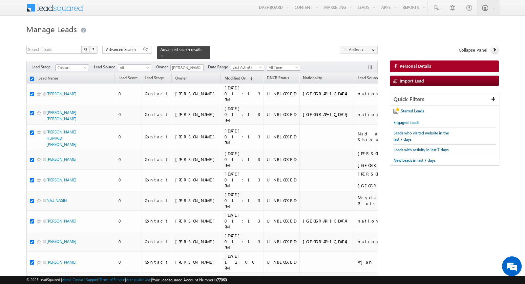
checkbox input "true"
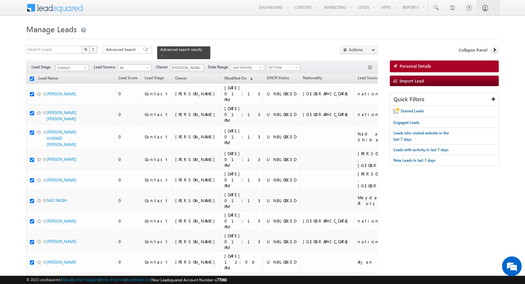
checkbox input "true"
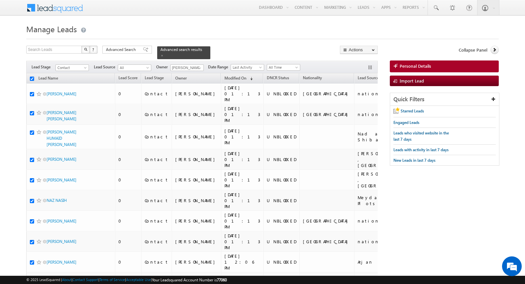
checkbox input "true"
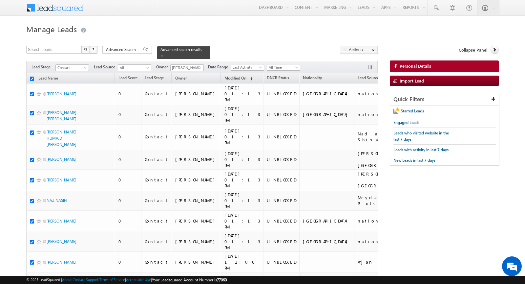
checkbox input "true"
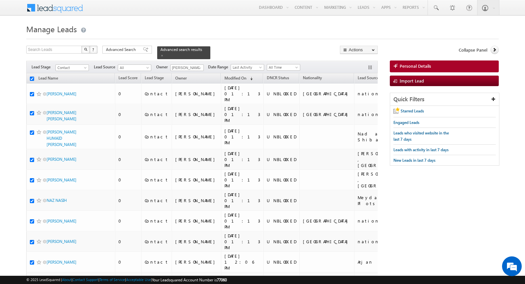
checkbox input "true"
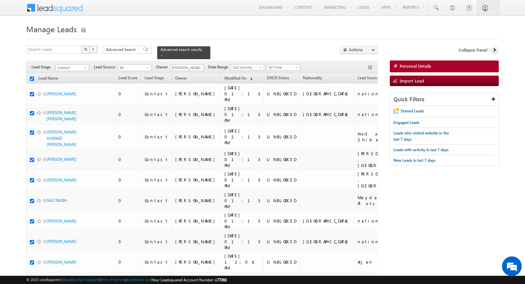
checkbox input "true"
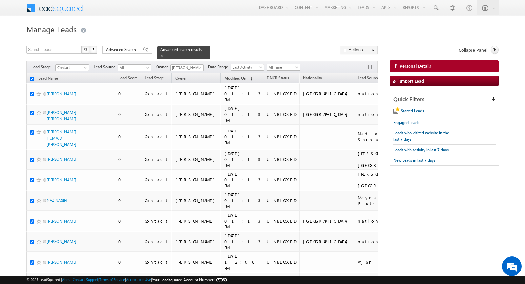
checkbox input "true"
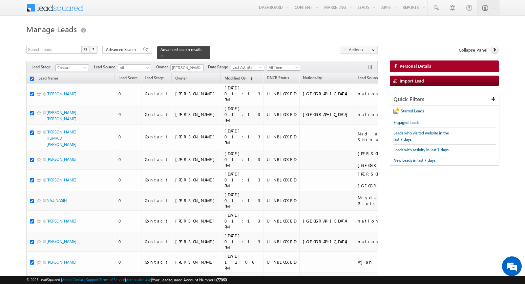
checkbox input "true"
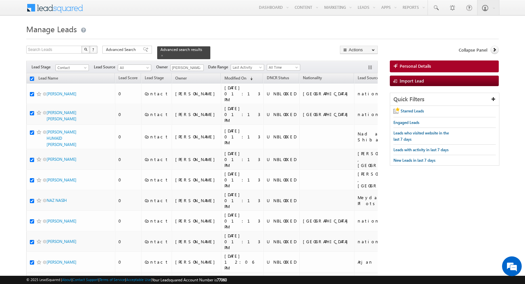
checkbox input "true"
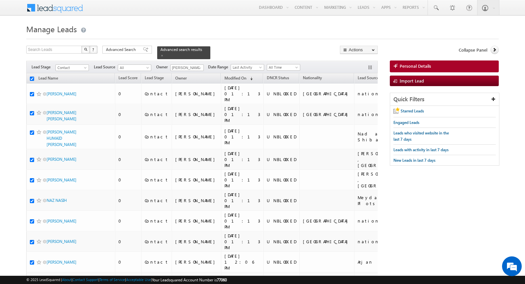
checkbox input "true"
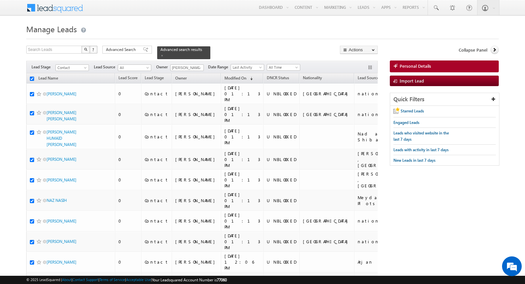
checkbox input "true"
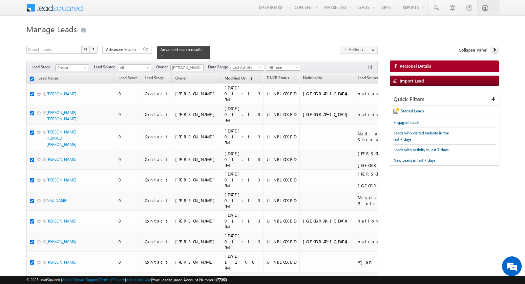
checkbox input "true"
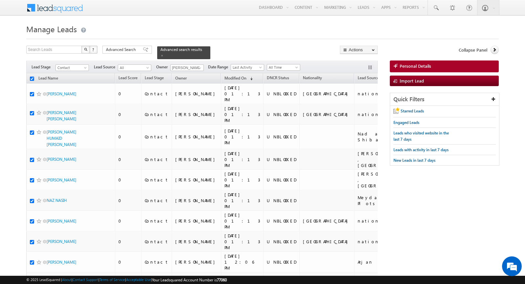
checkbox input "true"
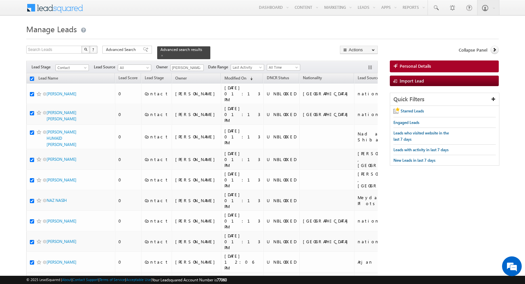
checkbox input "true"
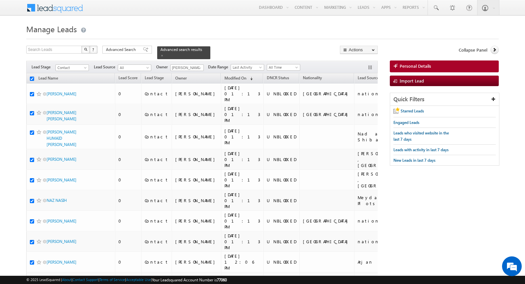
checkbox input "true"
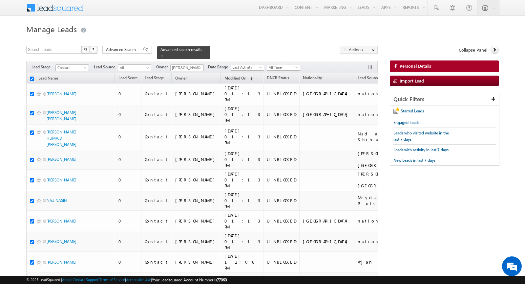
checkbox input "true"
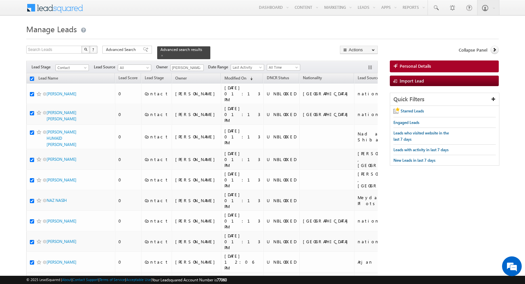
checkbox input "true"
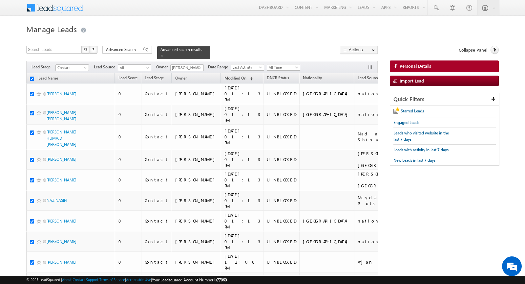
checkbox input "true"
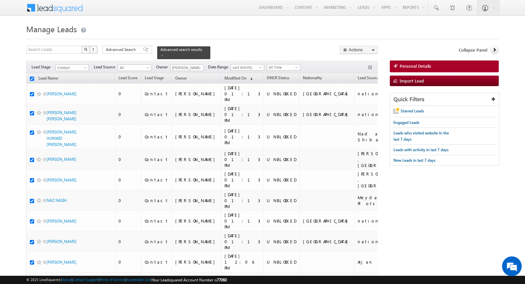
checkbox input "true"
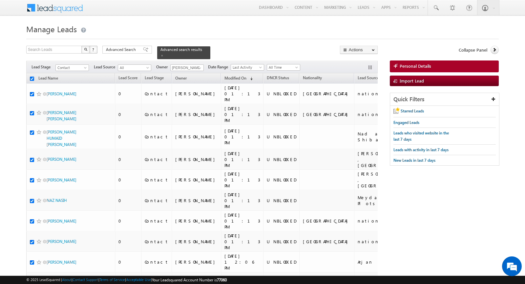
checkbox input "true"
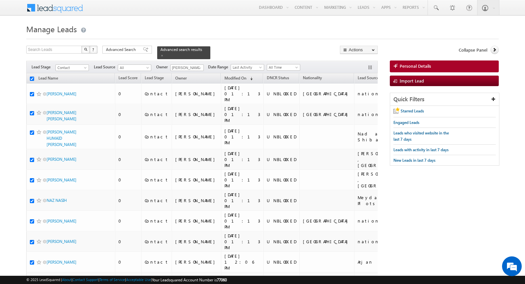
checkbox input "true"
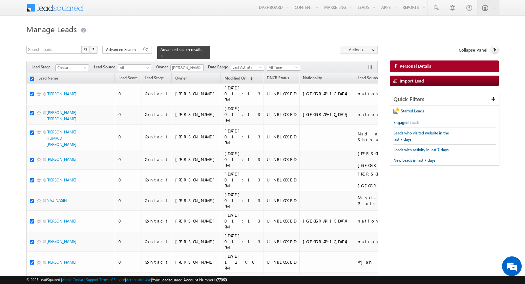
checkbox input "true"
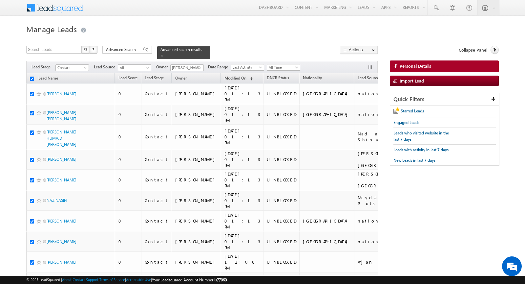
checkbox input "true"
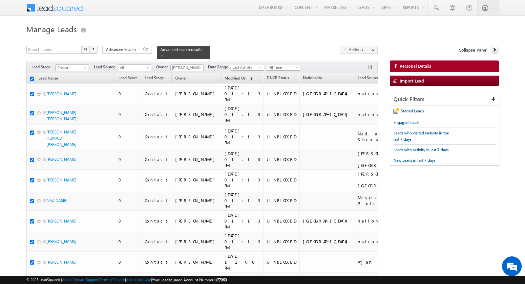
checkbox input "true"
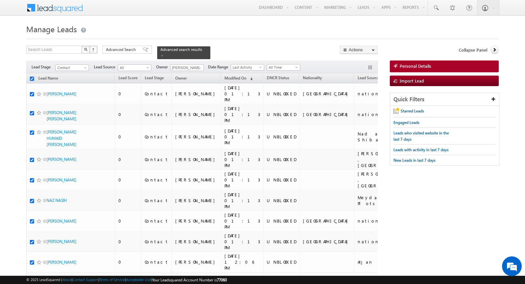
checkbox input "true"
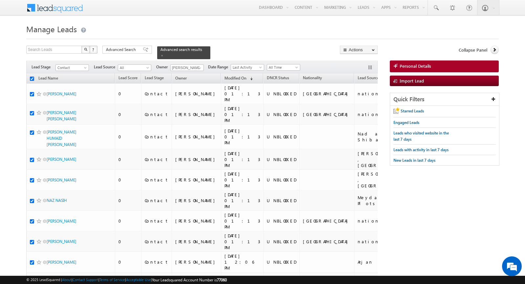
checkbox input "true"
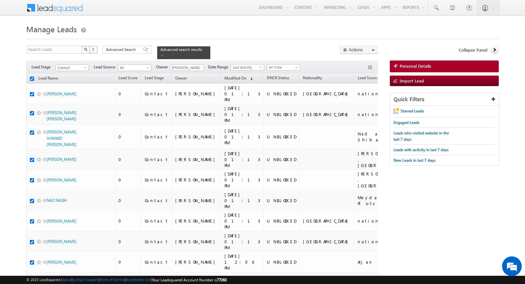
checkbox input "true"
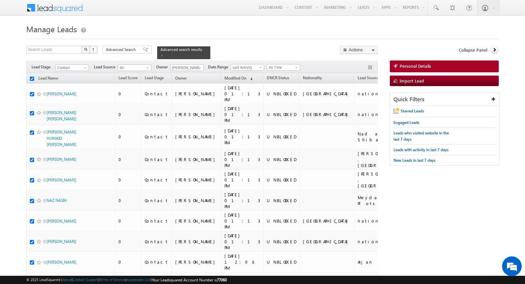
checkbox input "true"
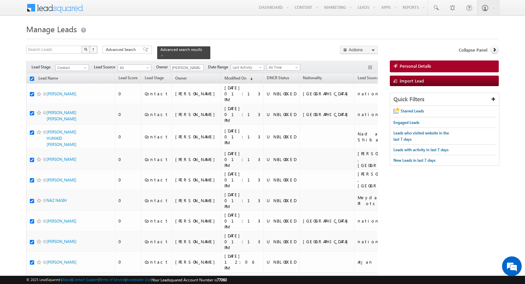
checkbox input "true"
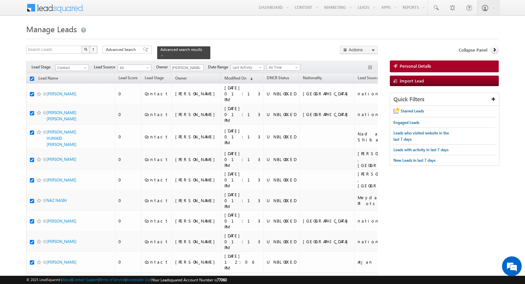
checkbox input "true"
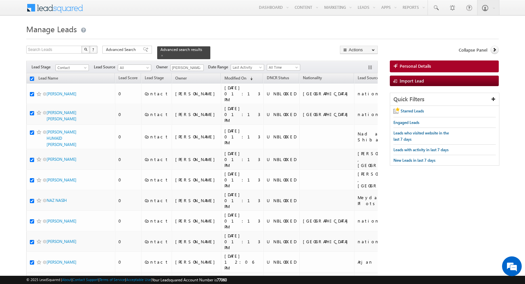
checkbox input "true"
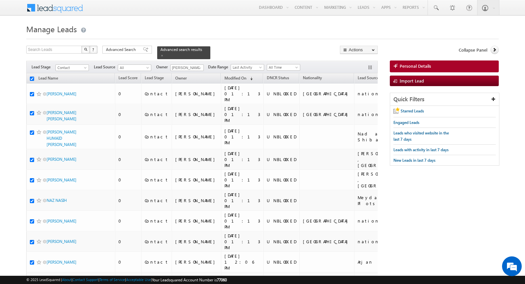
checkbox input "true"
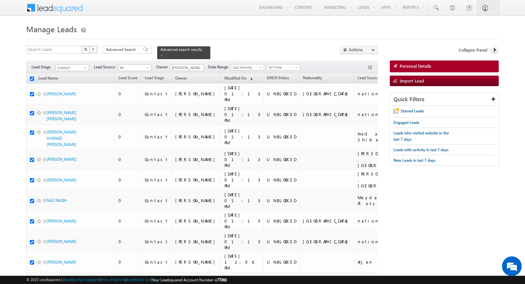
checkbox input "true"
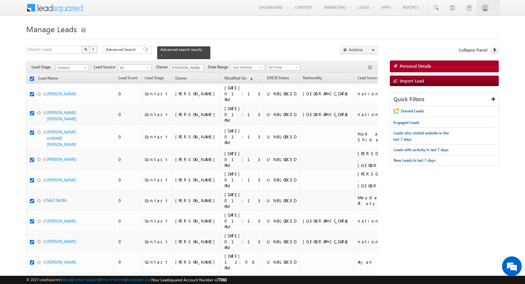
checkbox input "true"
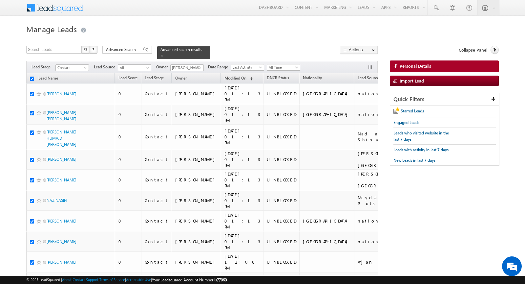
checkbox input "true"
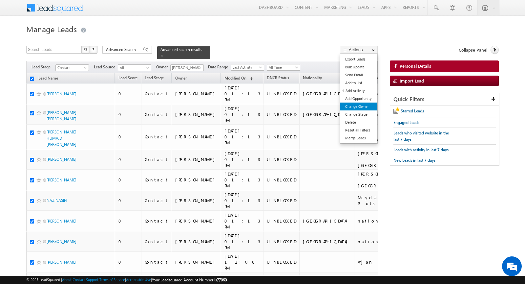
click at [369, 105] on link "Change Owner" at bounding box center [359, 106] width 37 height 8
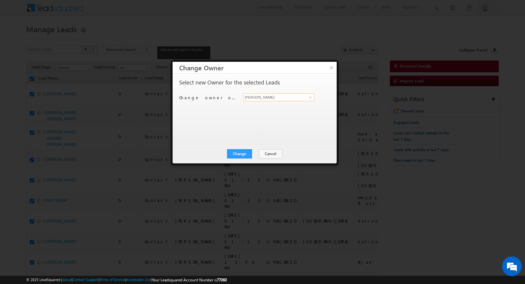
click at [263, 98] on input "[PERSON_NAME]" at bounding box center [278, 97] width 71 height 8
click at [258, 104] on link "Syed Zainulla Haque syed.zainullahaque@indglobal.ae" at bounding box center [278, 110] width 71 height 18
click at [242, 151] on button "Change" at bounding box center [239, 153] width 25 height 9
click at [256, 153] on button "Close" at bounding box center [255, 153] width 21 height 9
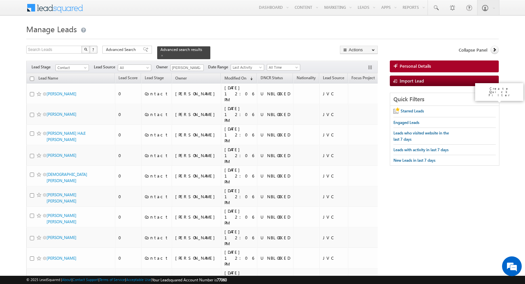
click at [492, 99] on icon at bounding box center [494, 99] width 5 height 5
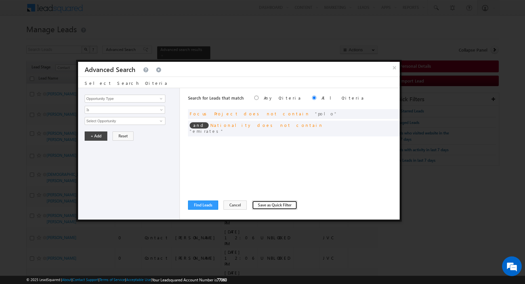
click at [261, 205] on button "Save as Quick Filter" at bounding box center [274, 204] width 45 height 9
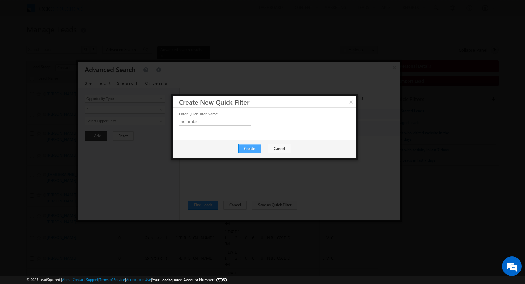
click at [247, 148] on button "Create" at bounding box center [249, 148] width 23 height 9
click at [269, 146] on button "Close" at bounding box center [265, 148] width 21 height 9
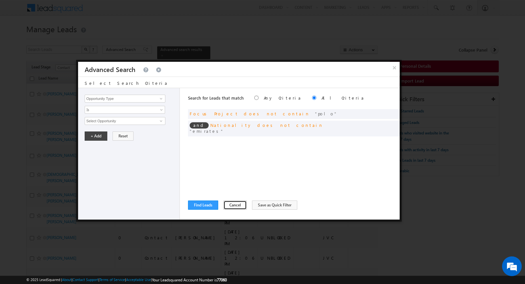
click at [227, 204] on button "Cancel" at bounding box center [235, 204] width 23 height 9
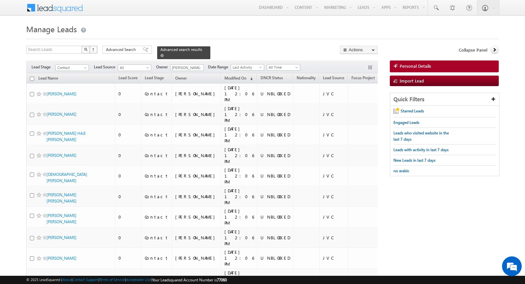
click at [161, 54] on span at bounding box center [162, 55] width 3 height 3
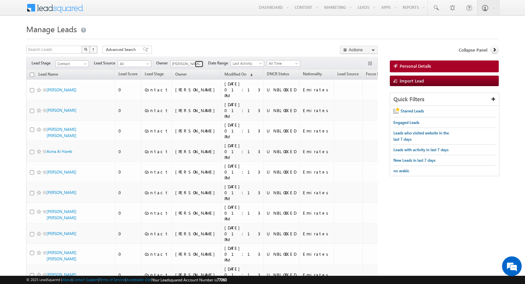
click at [195, 62] on link at bounding box center [199, 64] width 8 height 7
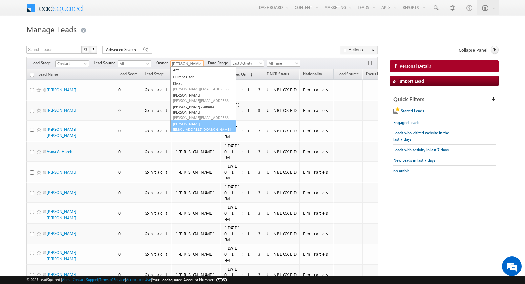
click at [195, 127] on span "yash.rajput@indglobal.ae" at bounding box center [202, 129] width 59 height 5
